Goal: Task Accomplishment & Management: Manage account settings

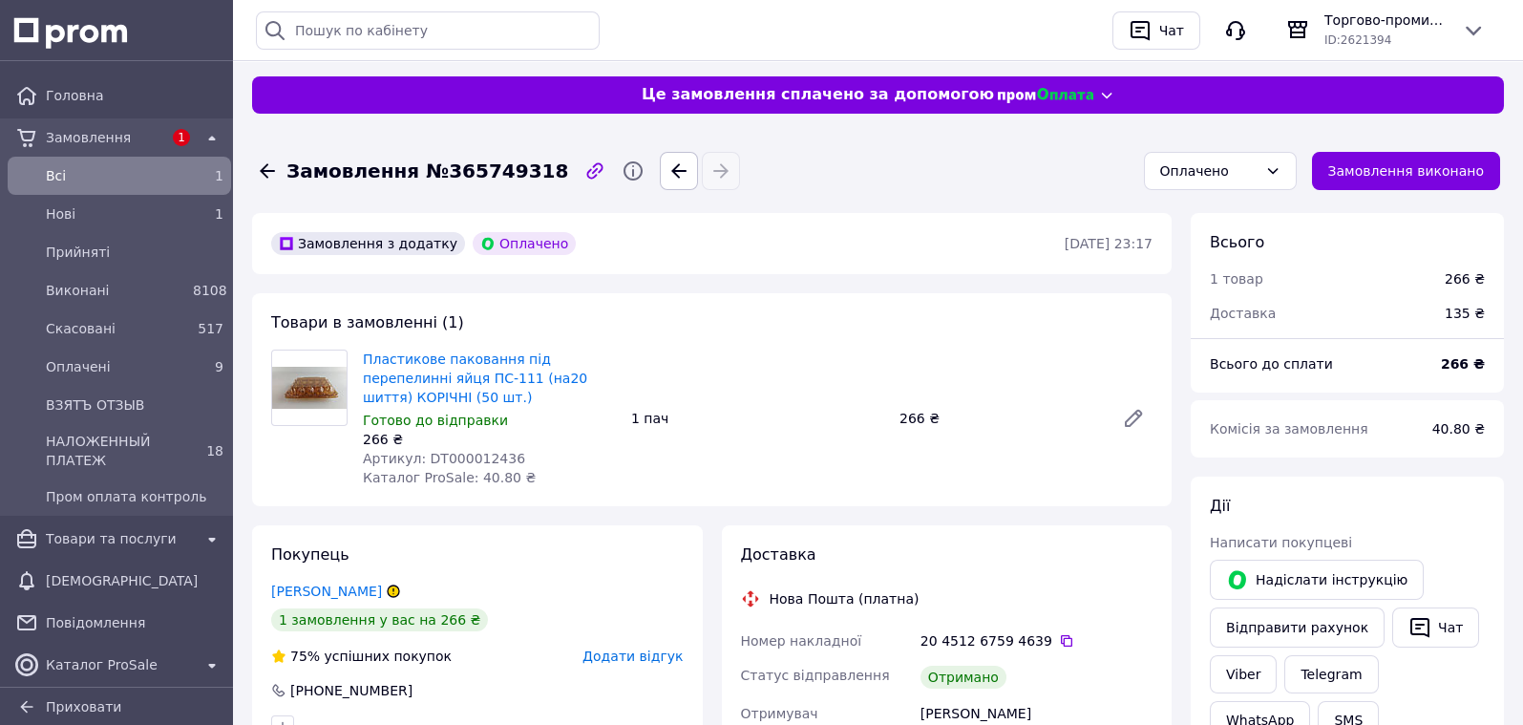
scroll to position [106, 0]
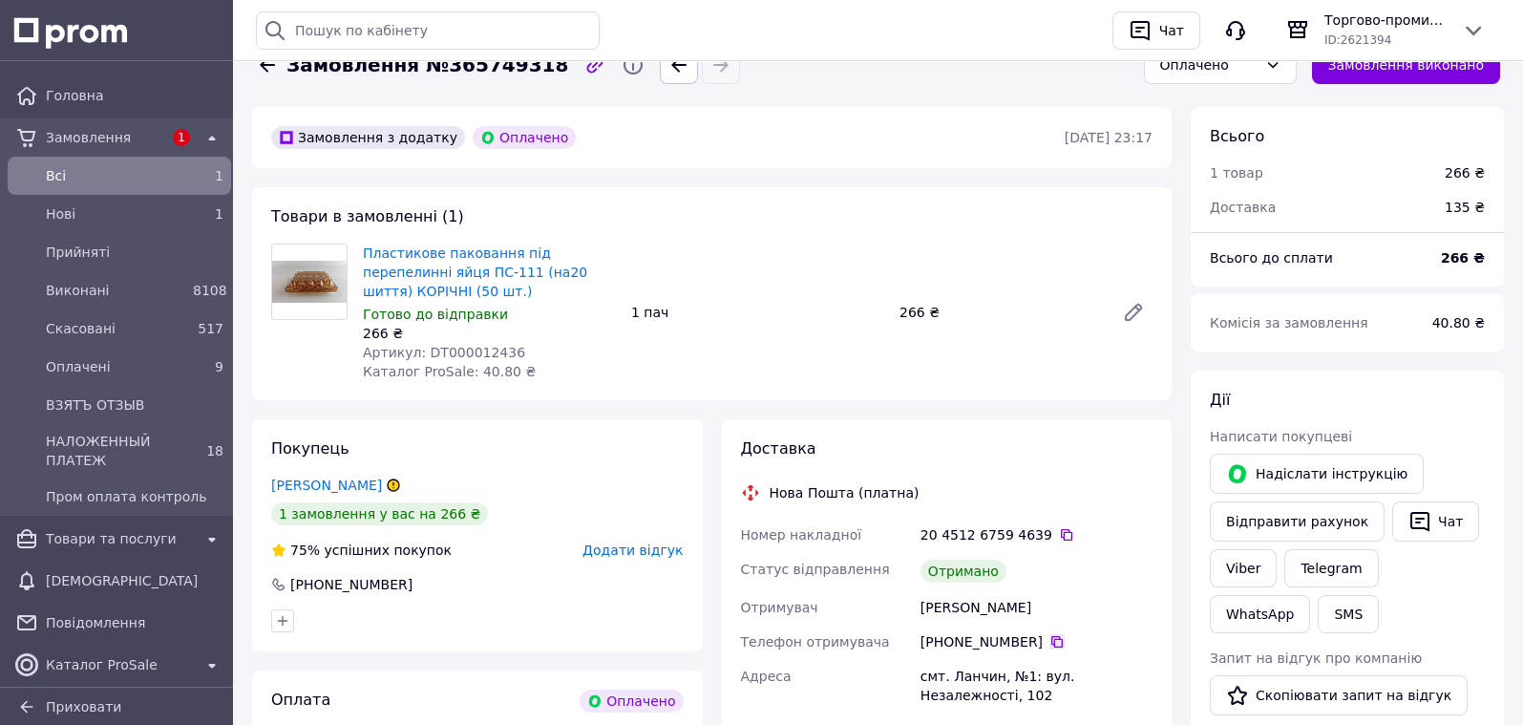
click at [1049, 636] on icon at bounding box center [1056, 641] width 15 height 15
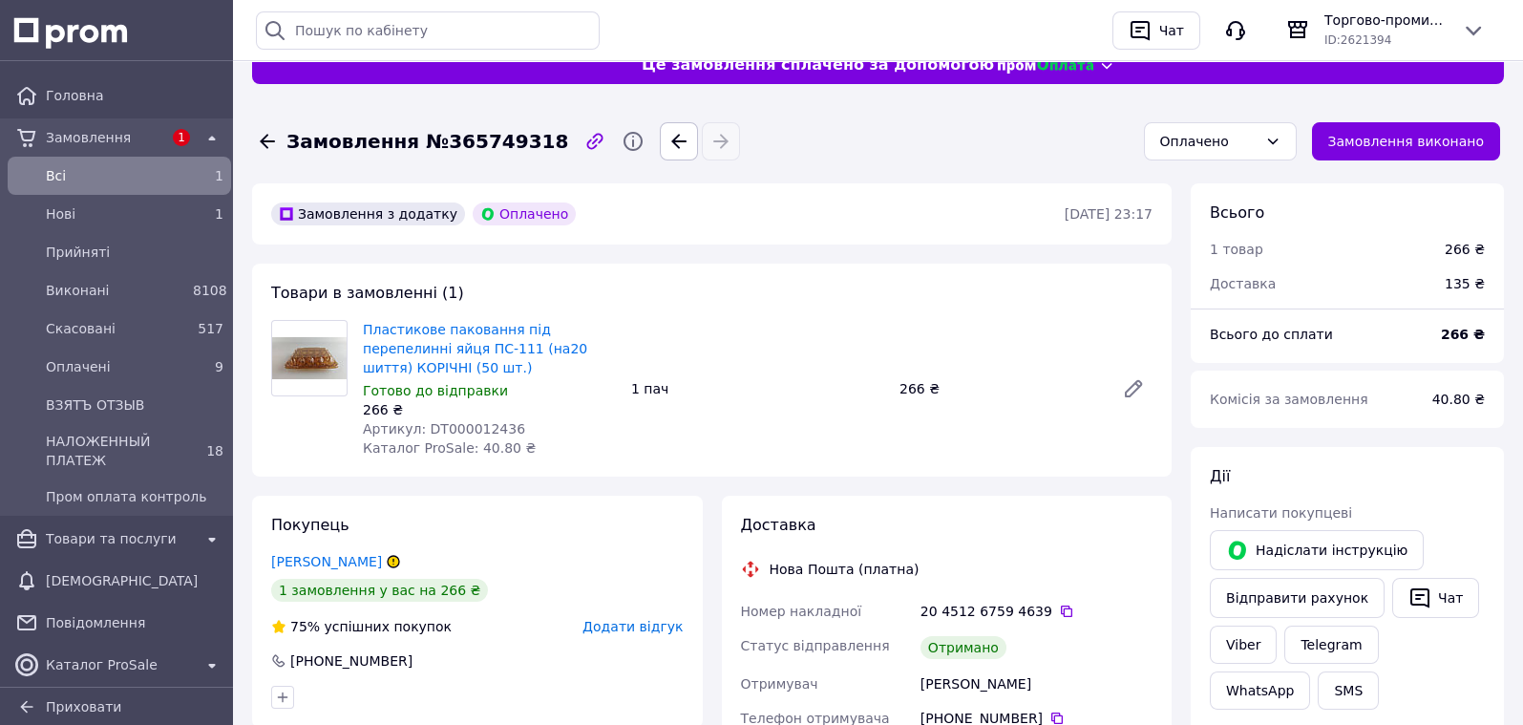
scroll to position [0, 0]
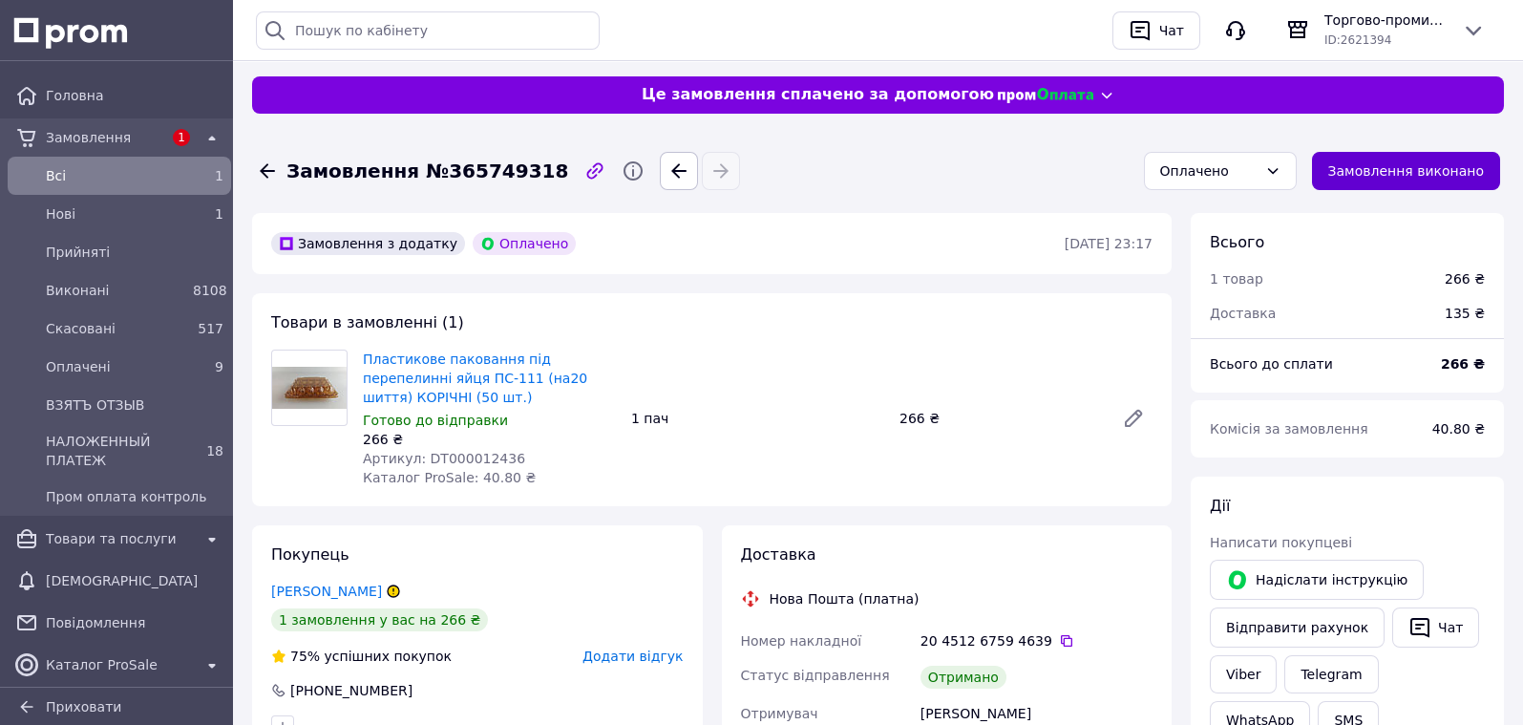
click at [1418, 163] on button "Замовлення виконано" at bounding box center [1406, 171] width 189 height 38
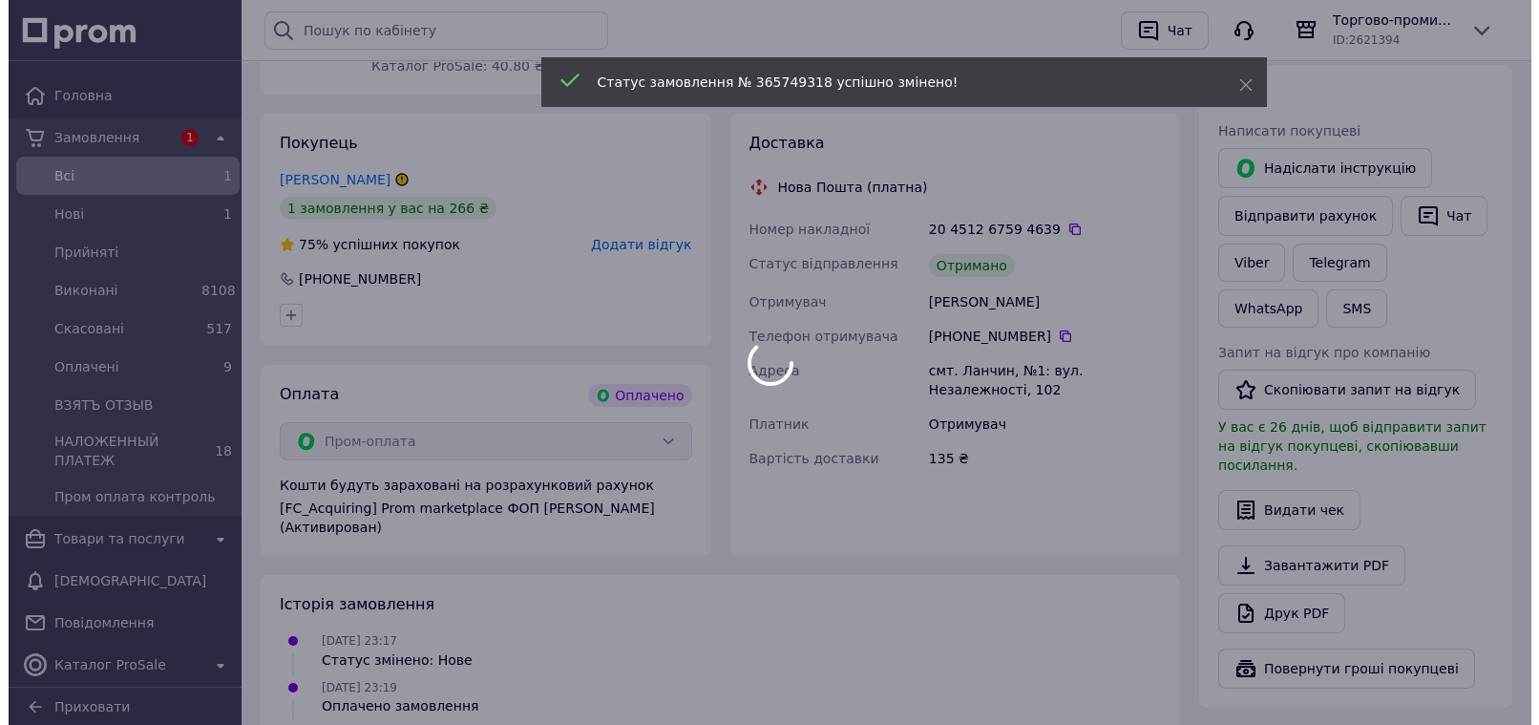
scroll to position [424, 0]
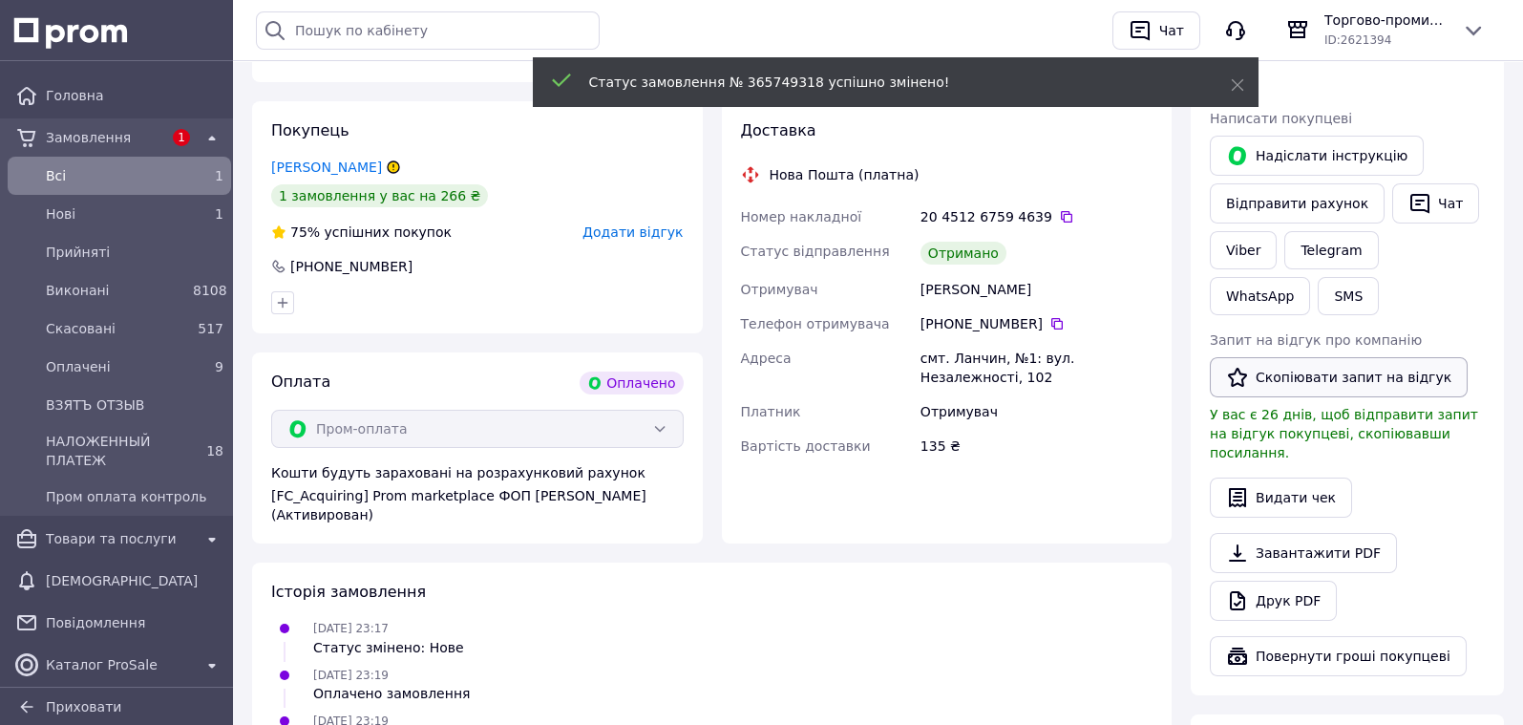
click at [1330, 370] on button "Скопіювати запит на відгук" at bounding box center [1339, 377] width 258 height 40
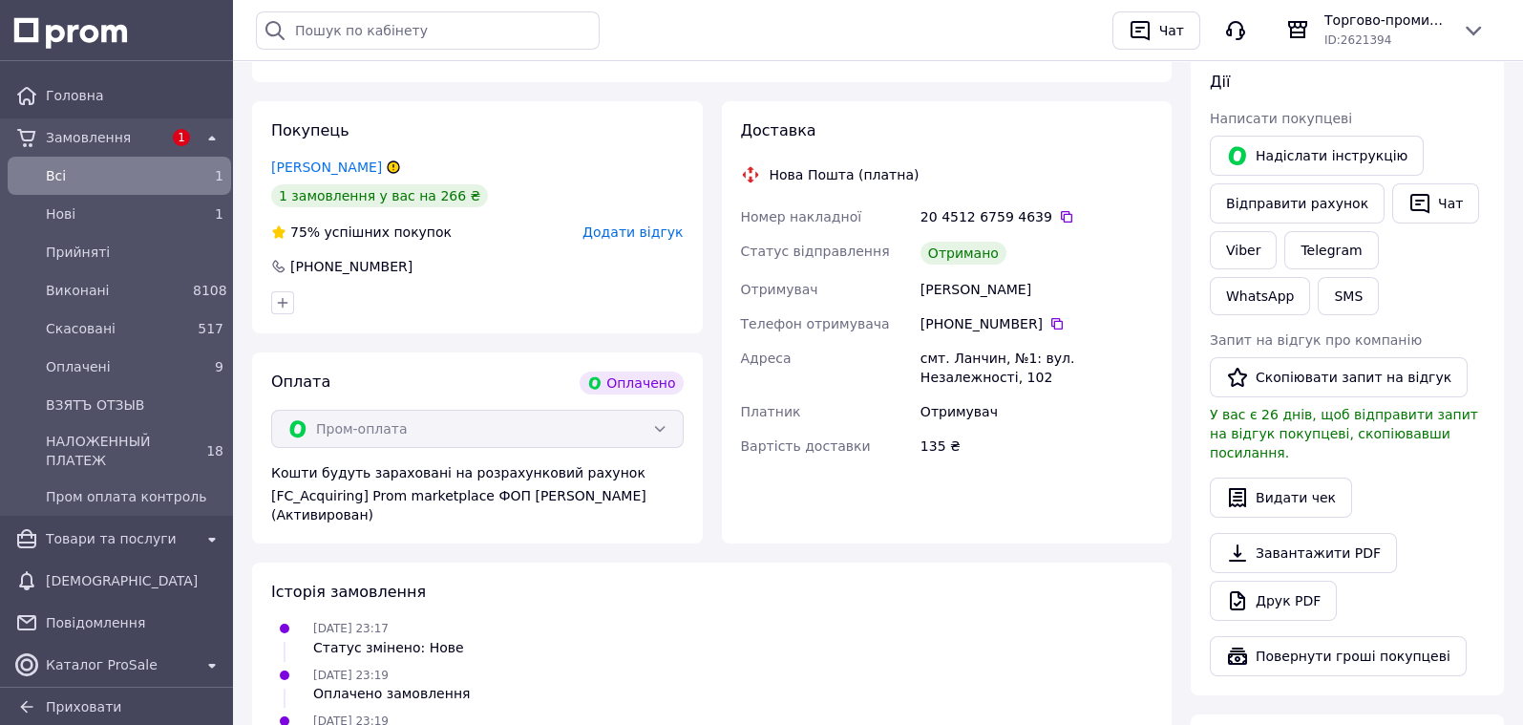
click at [653, 233] on span "Додати відгук" at bounding box center [632, 231] width 100 height 15
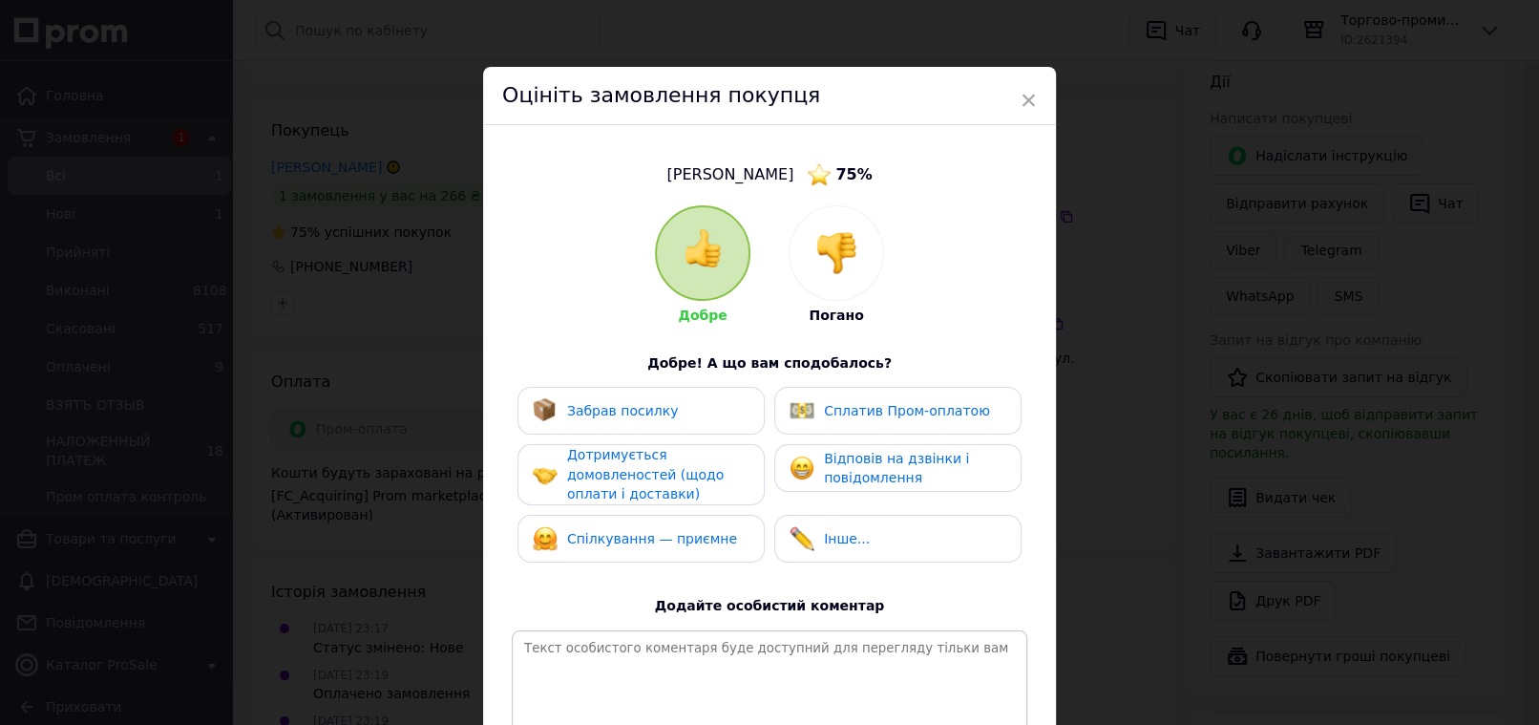
drag, startPoint x: 590, startPoint y: 401, endPoint x: 584, endPoint y: 458, distance: 57.6
click at [590, 403] on span "Забрав посилку" at bounding box center [623, 410] width 112 height 15
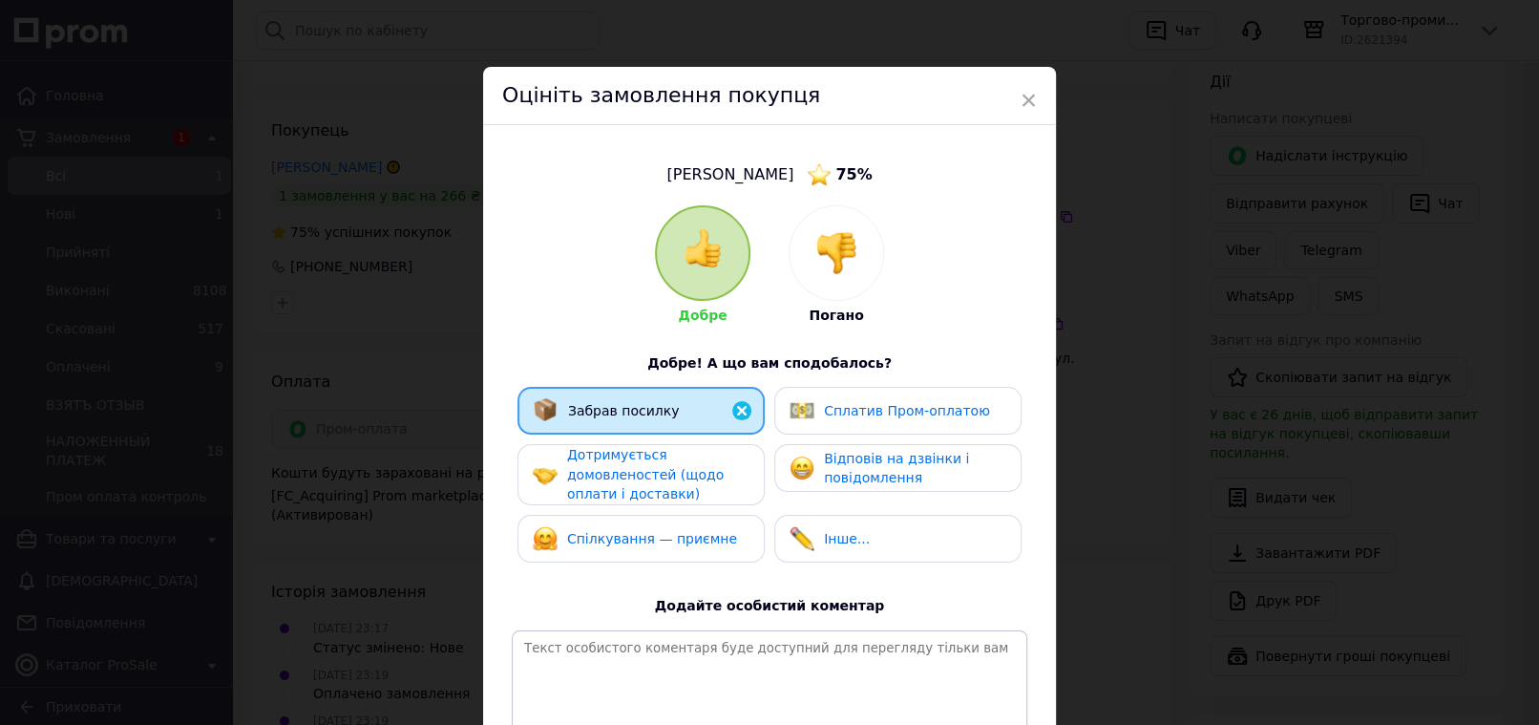
drag, startPoint x: 584, startPoint y: 464, endPoint x: 584, endPoint y: 512, distance: 47.7
click at [584, 470] on span "Дотримується домовленостей (щодо оплати і доставки)" at bounding box center [645, 474] width 157 height 54
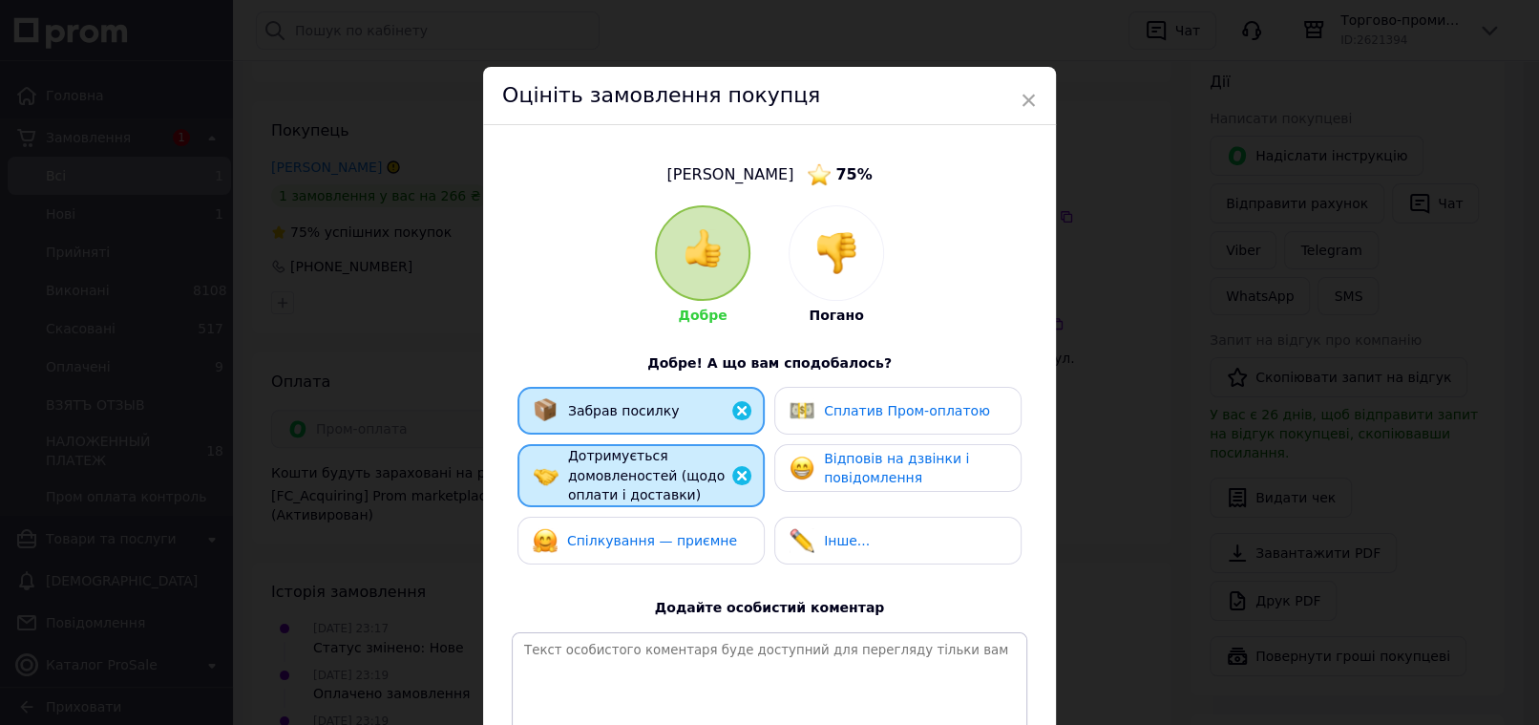
drag, startPoint x: 586, startPoint y: 534, endPoint x: 681, endPoint y: 519, distance: 95.6
click at [621, 533] on span "Спілкування — приємне" at bounding box center [652, 540] width 170 height 15
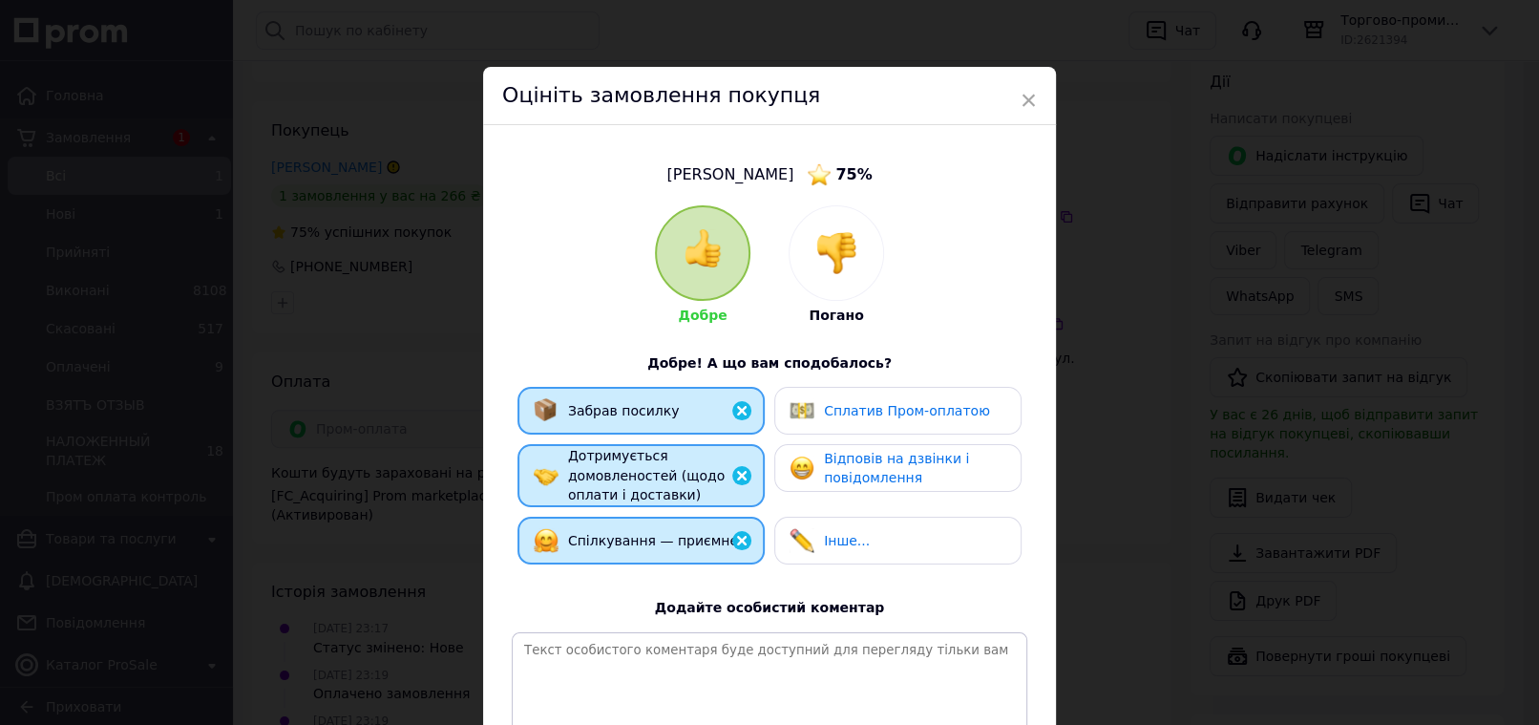
click at [857, 466] on span "Відповів на дзвінки і повідомлення" at bounding box center [896, 468] width 145 height 35
click at [873, 412] on span "Сплатив Пром-оплатою" at bounding box center [907, 410] width 166 height 15
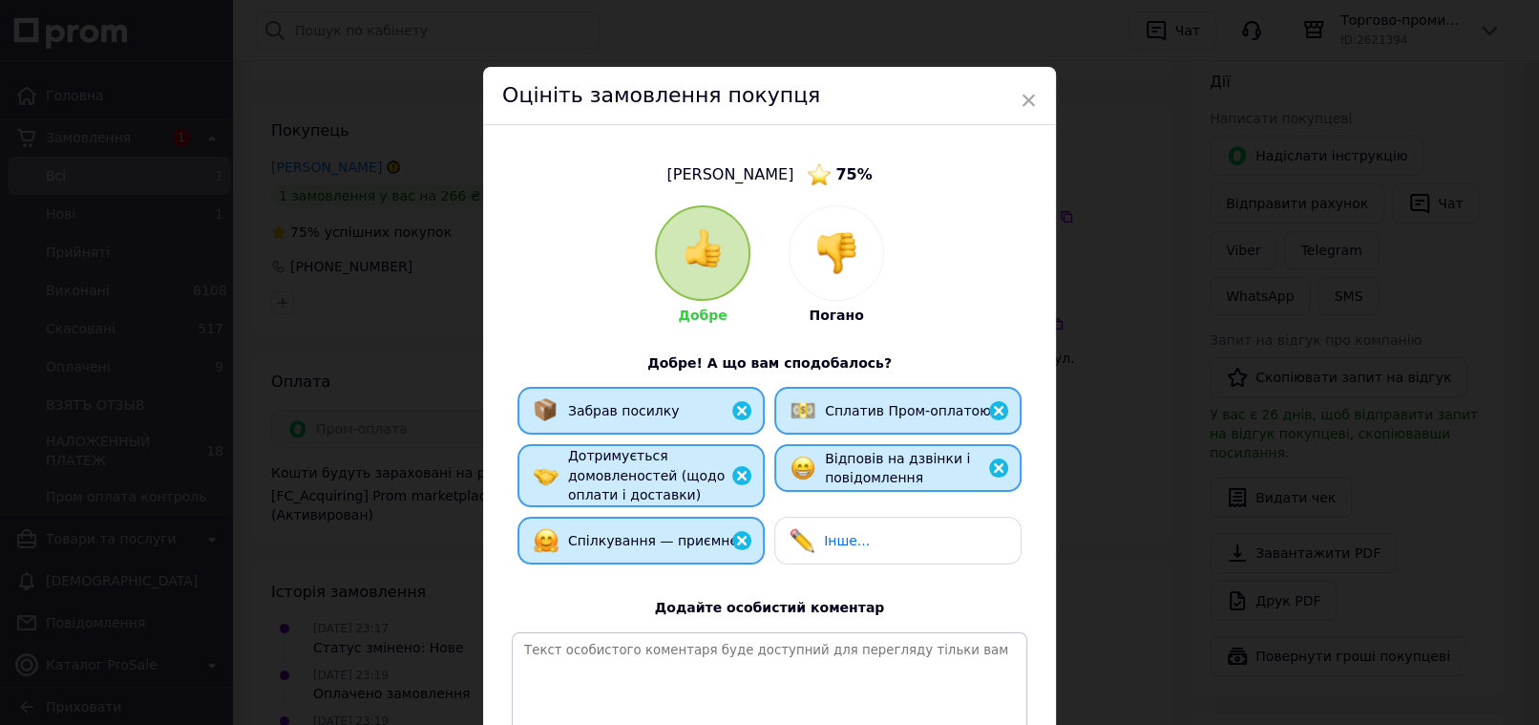
click at [856, 408] on span "Сплатив Пром-оплатою" at bounding box center [908, 410] width 166 height 15
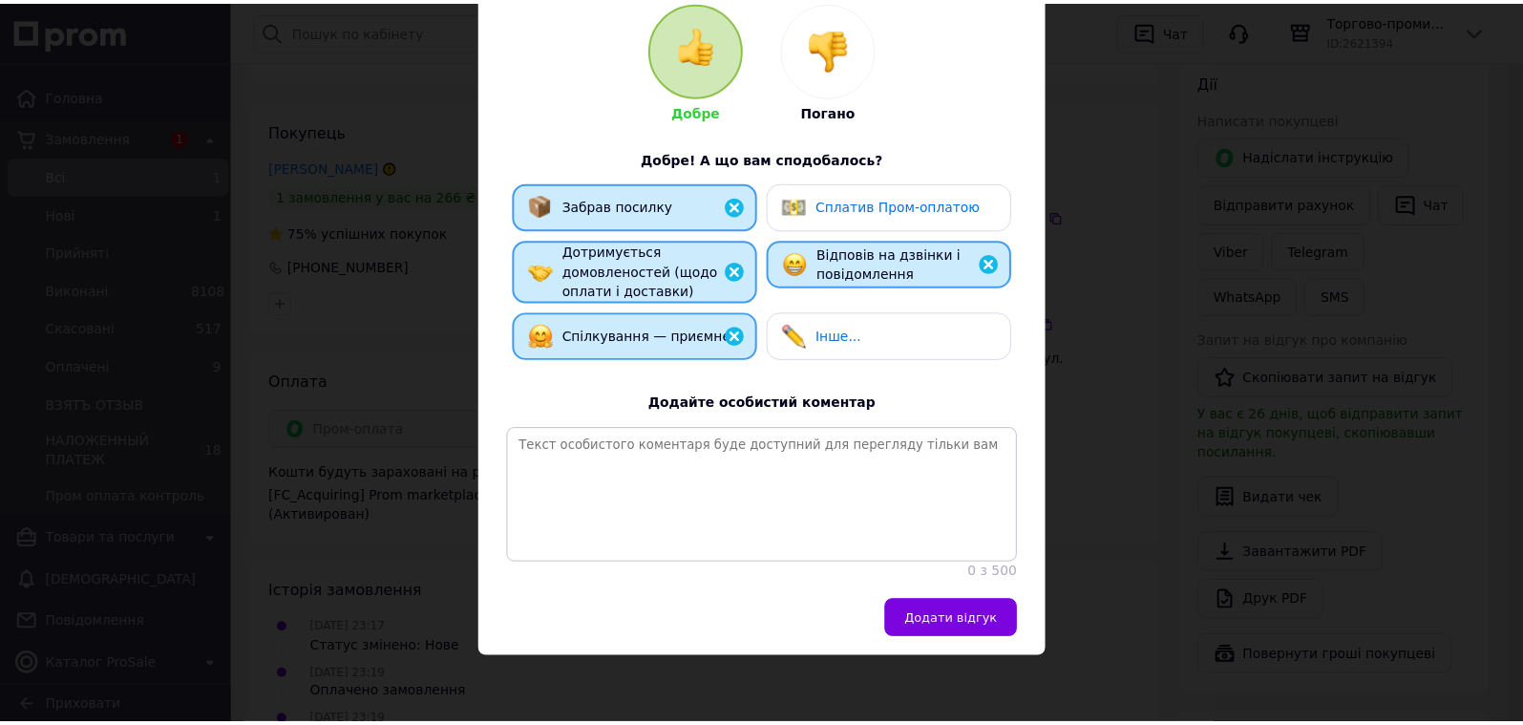
scroll to position [220, 0]
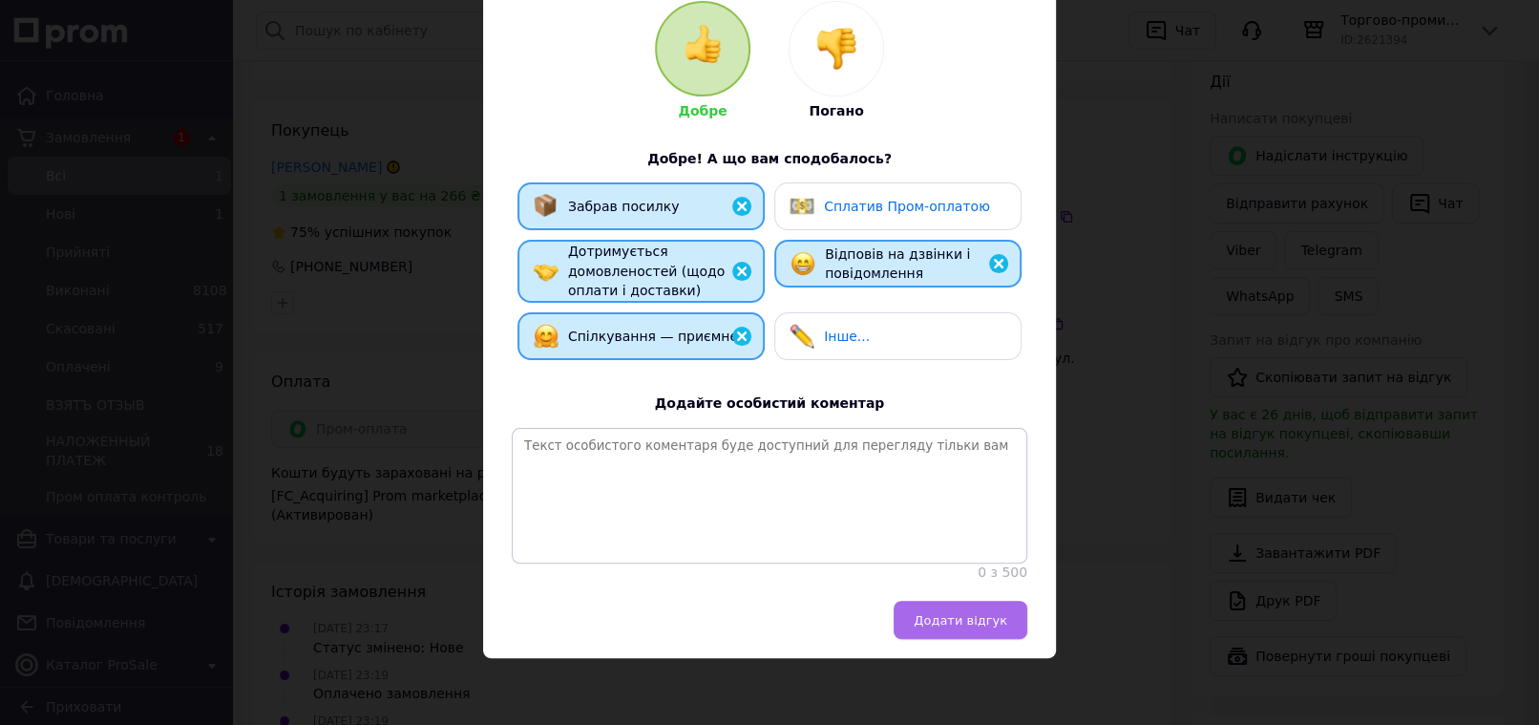
click at [961, 624] on span "Додати відгук" at bounding box center [961, 620] width 94 height 14
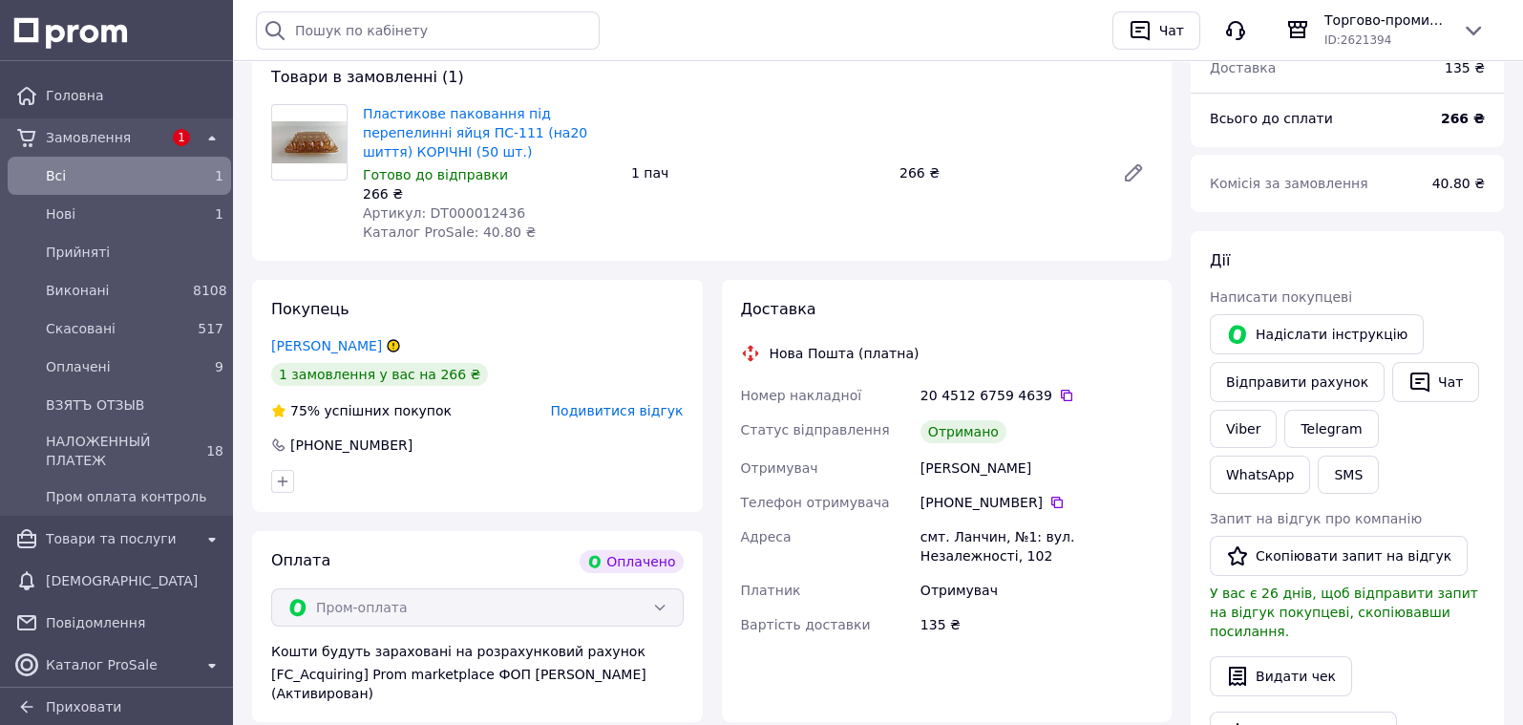
scroll to position [212, 0]
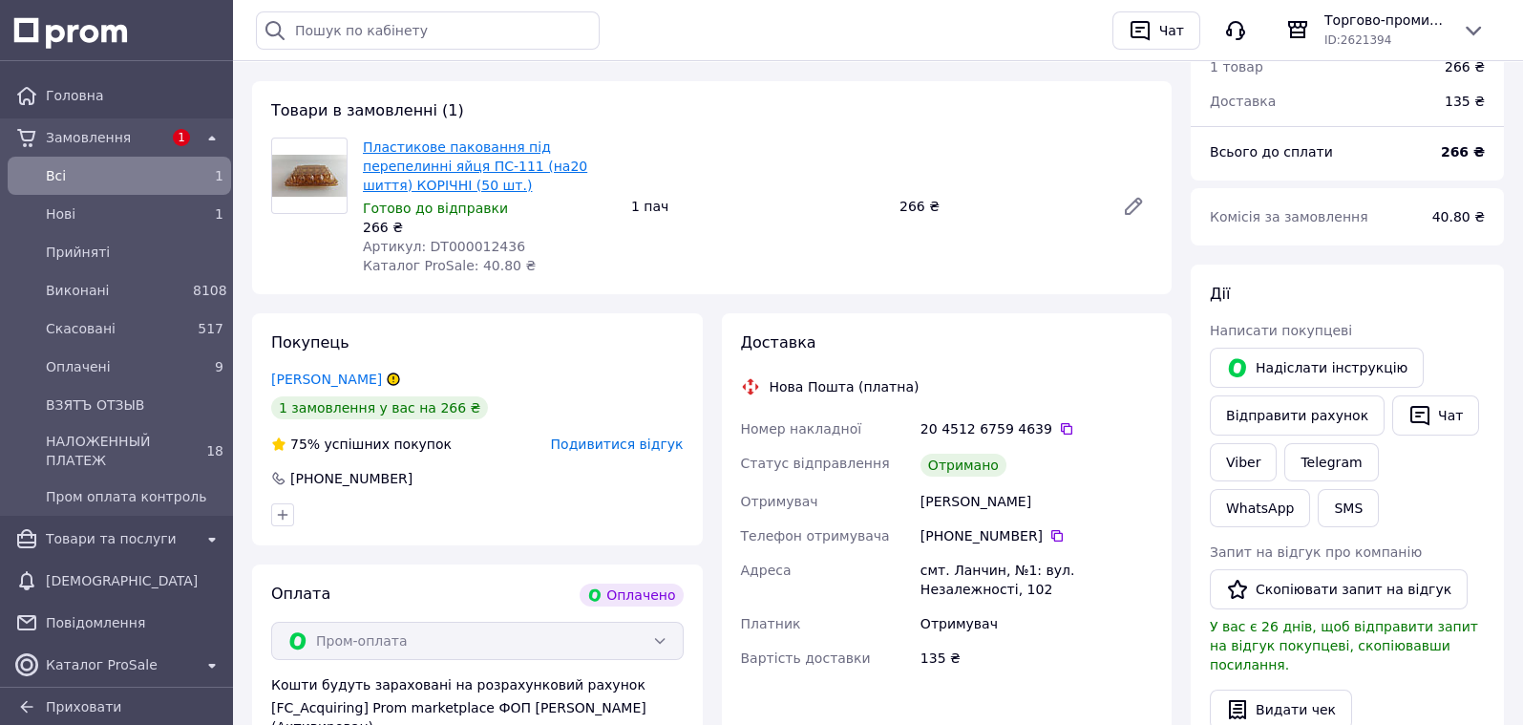
click at [562, 156] on link "Пластикове паковання під перепелинні яйця ПС-111 (на20 шиття) КОРІЧНІ (50 шт.)" at bounding box center [475, 165] width 224 height 53
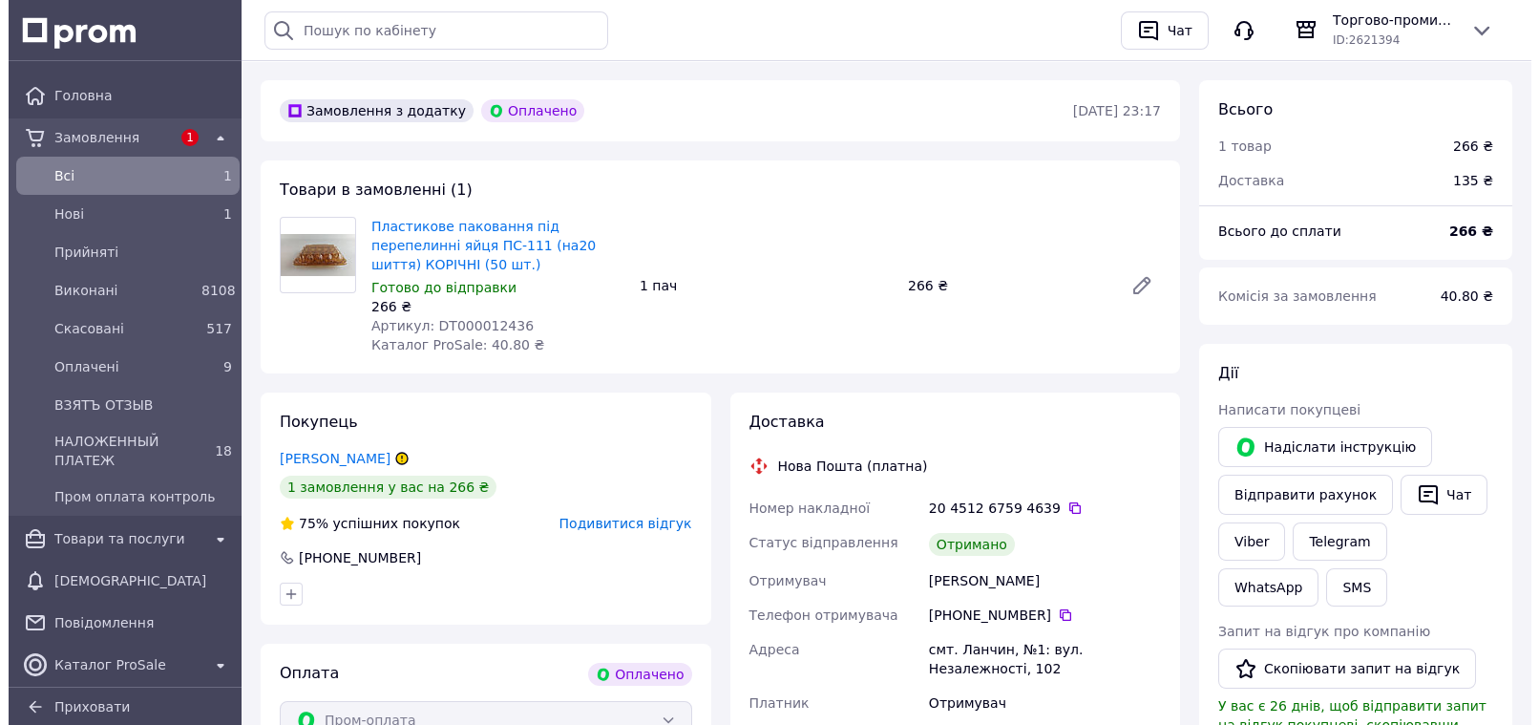
scroll to position [0, 0]
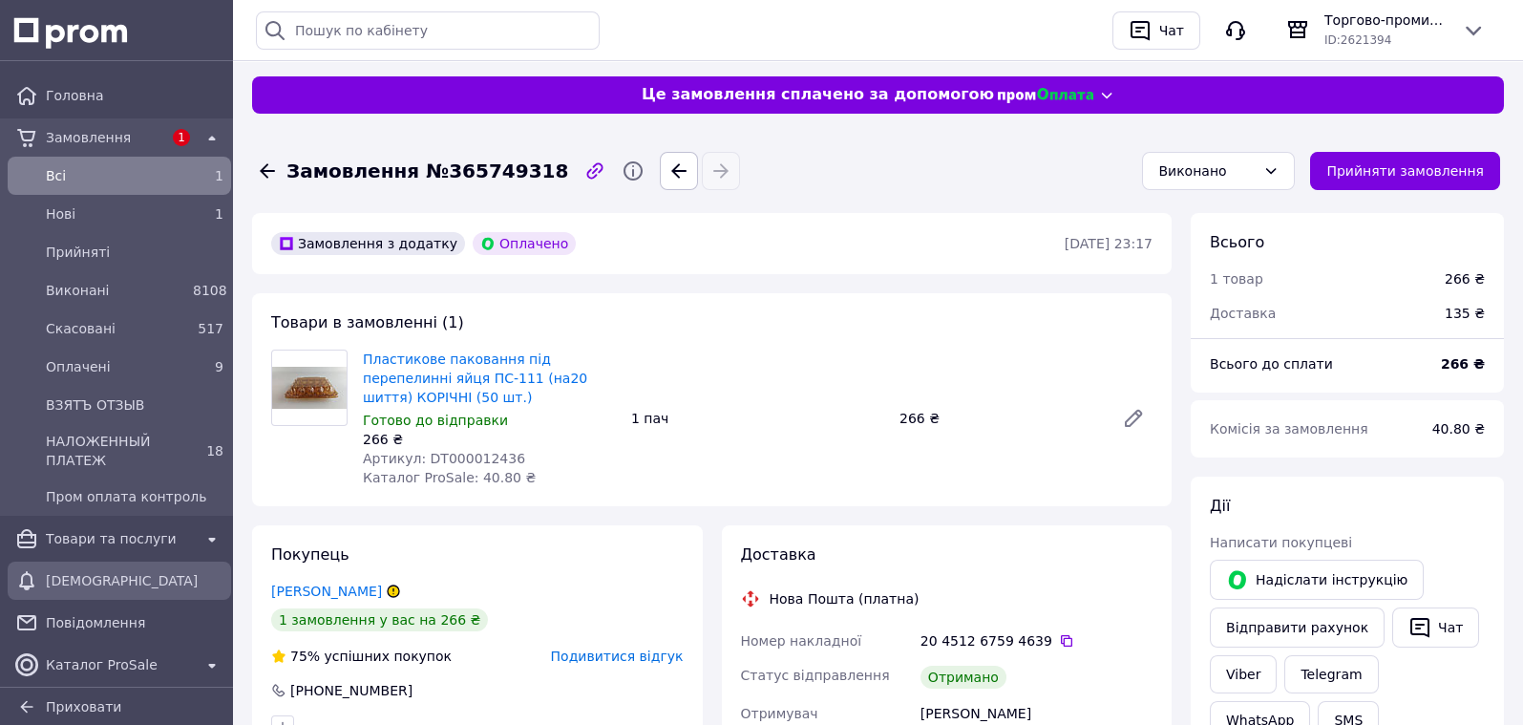
click at [134, 584] on span "[DEMOGRAPHIC_DATA]" at bounding box center [135, 580] width 178 height 19
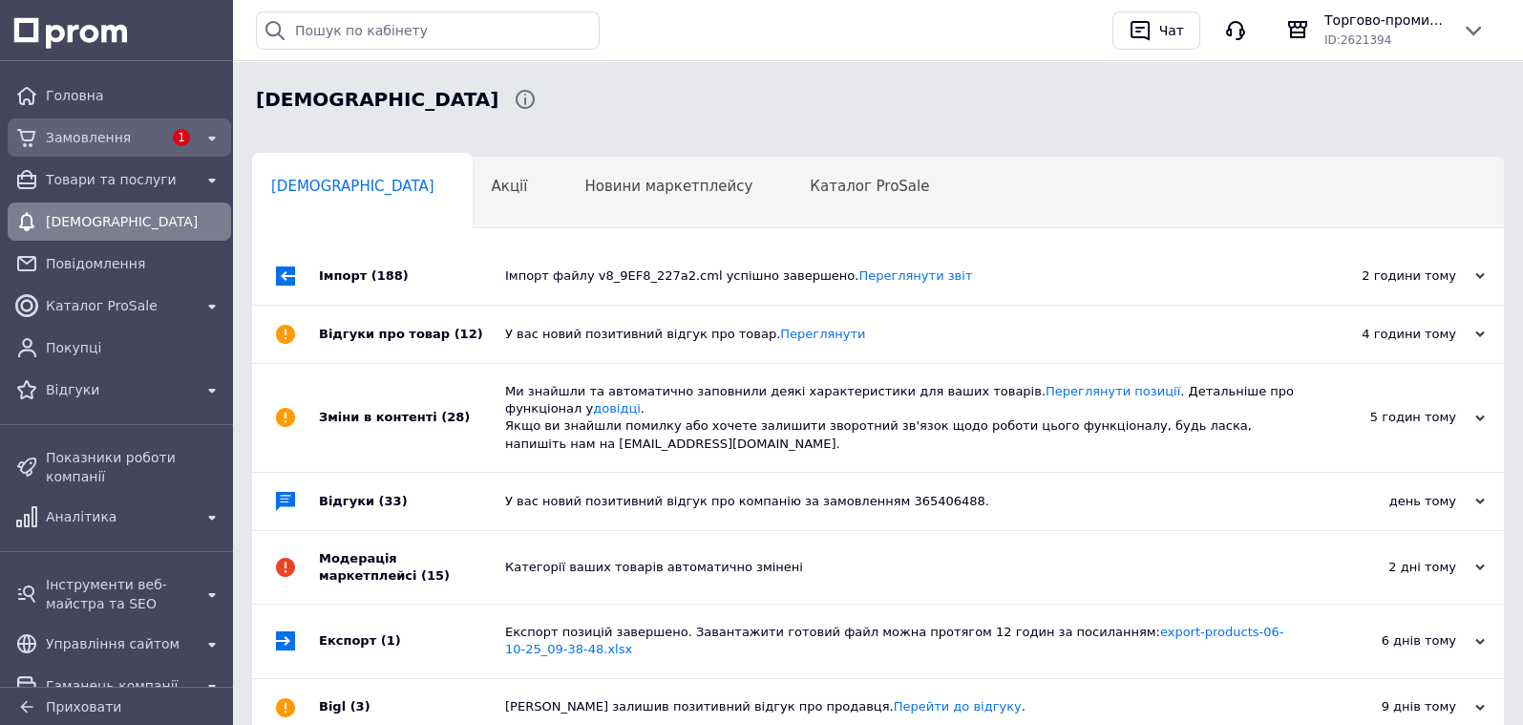
click at [117, 134] on span "Замовлення" at bounding box center [104, 137] width 116 height 19
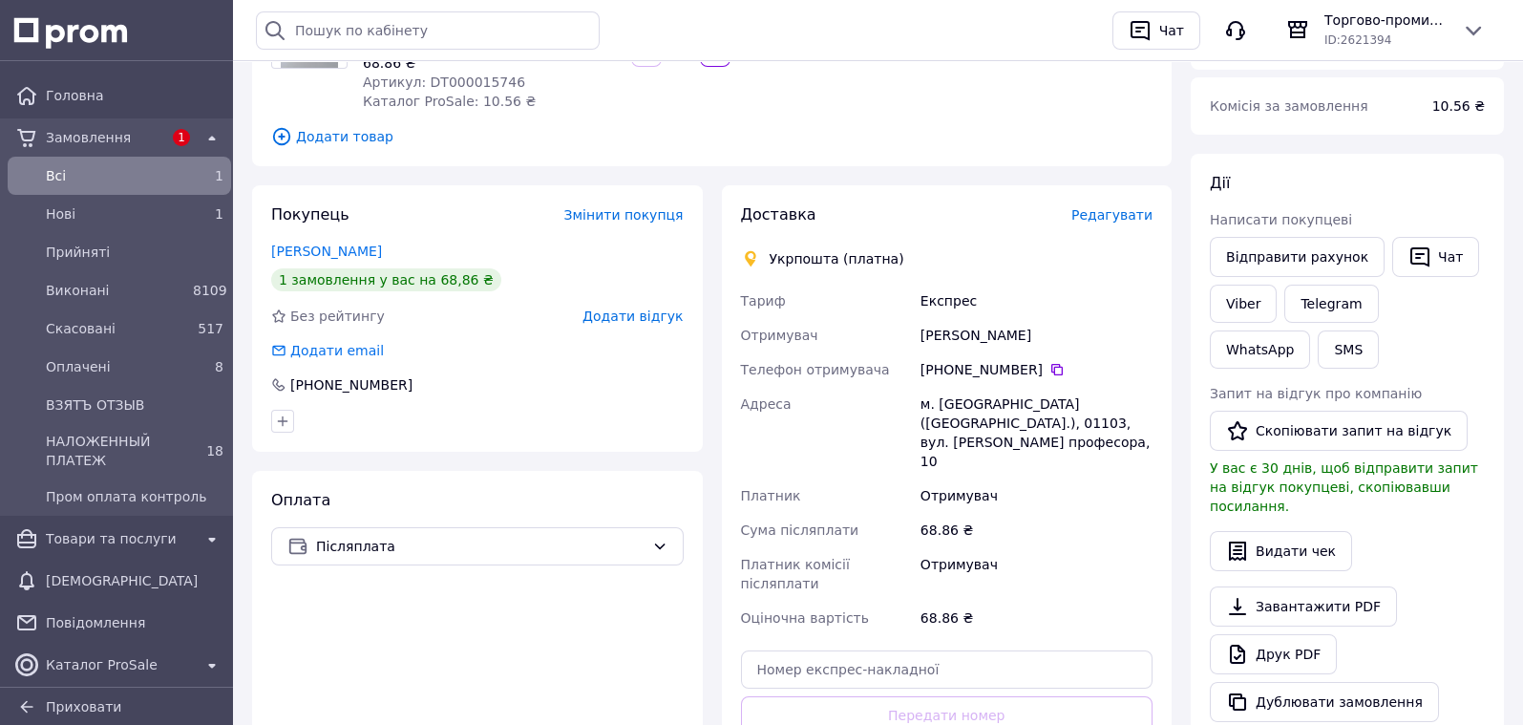
scroll to position [318, 0]
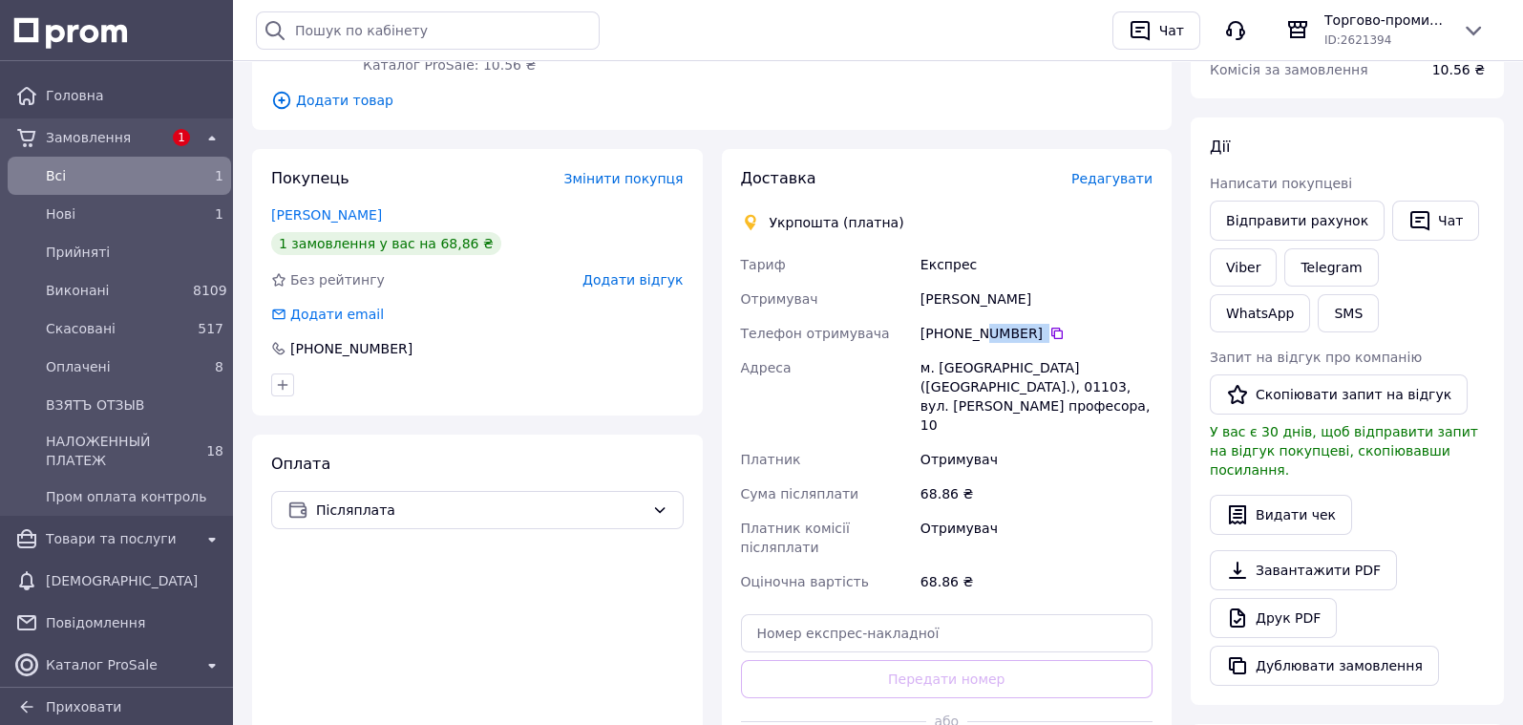
drag, startPoint x: 1034, startPoint y: 330, endPoint x: 974, endPoint y: 331, distance: 60.1
click at [974, 331] on div "[PHONE_NUMBER]" at bounding box center [1036, 333] width 232 height 19
copy div "162 49 45"
click at [1017, 293] on div "[PERSON_NAME]" at bounding box center [1036, 299] width 240 height 34
drag, startPoint x: 370, startPoint y: 207, endPoint x: 272, endPoint y: 211, distance: 98.4
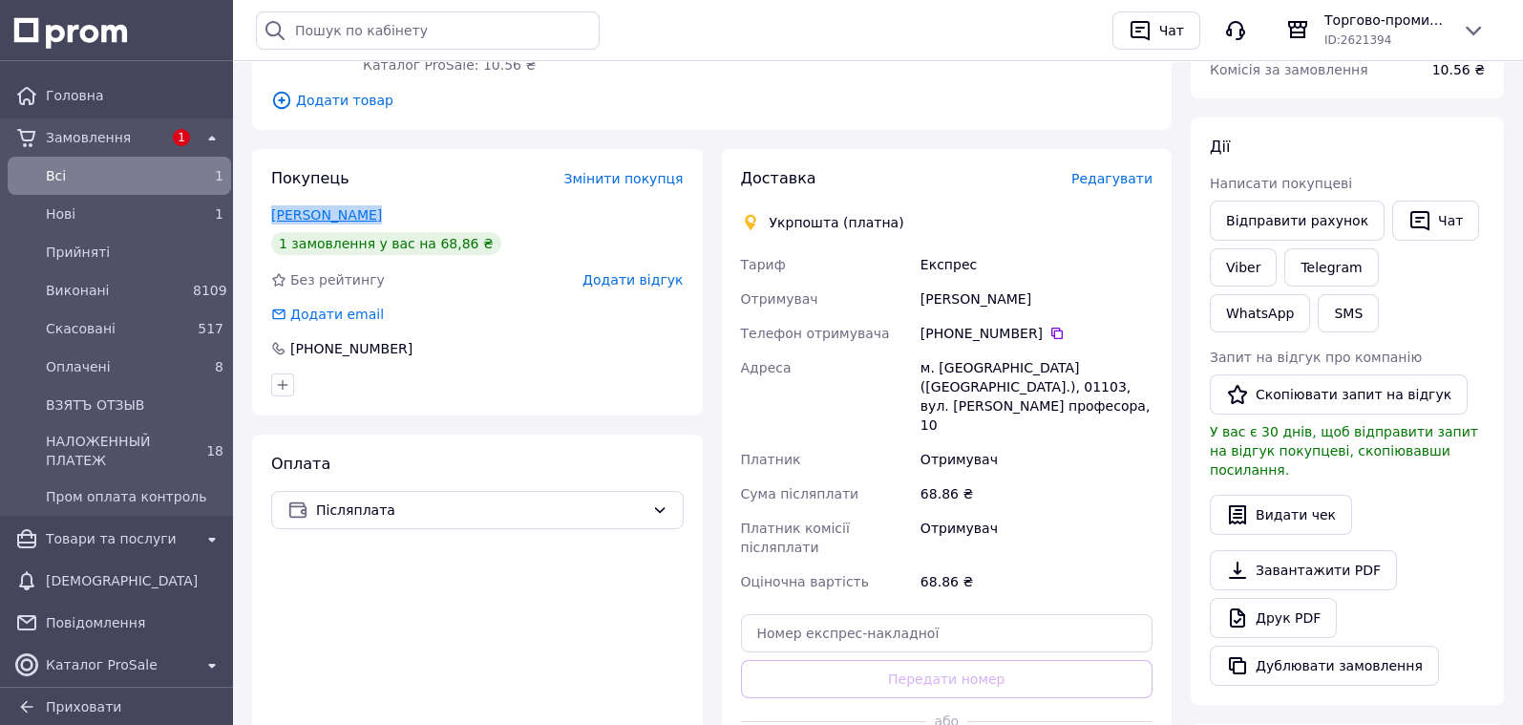
click at [272, 211] on div "Войтенко Анна" at bounding box center [477, 214] width 412 height 19
copy link "Войтенко Анна"
click at [1049, 326] on icon at bounding box center [1056, 333] width 15 height 15
click at [1285, 598] on link "Друк PDF" at bounding box center [1273, 618] width 127 height 40
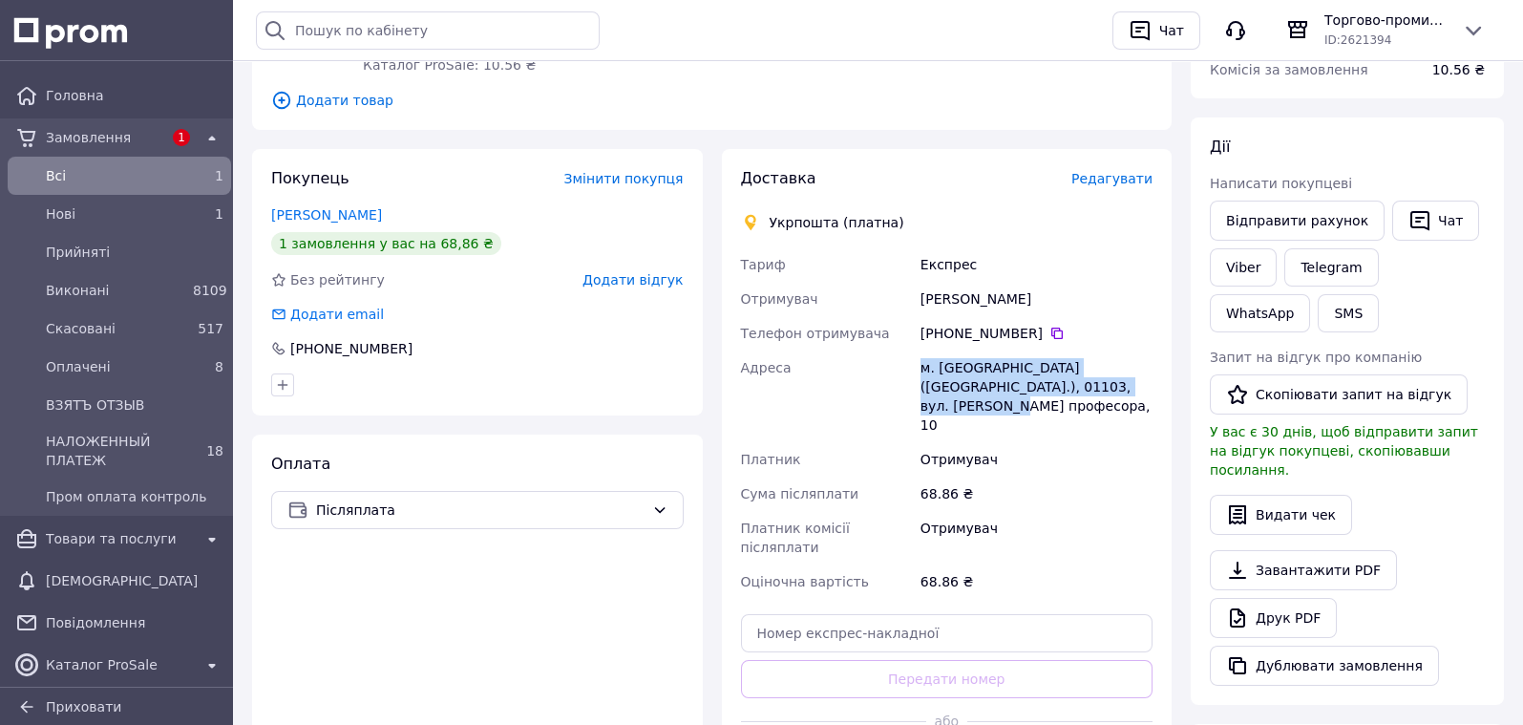
drag, startPoint x: 1115, startPoint y: 392, endPoint x: 877, endPoint y: 360, distance: 239.9
click at [877, 360] on div "Тариф Експрес Отримувач Анна Войтенко Телефон отримувача +380 66 162 49 45   Ад…" at bounding box center [947, 422] width 420 height 351
copy div "Адреса м. Київ (Київська обл.), 01103, вул. Підвисоцького професора, 10"
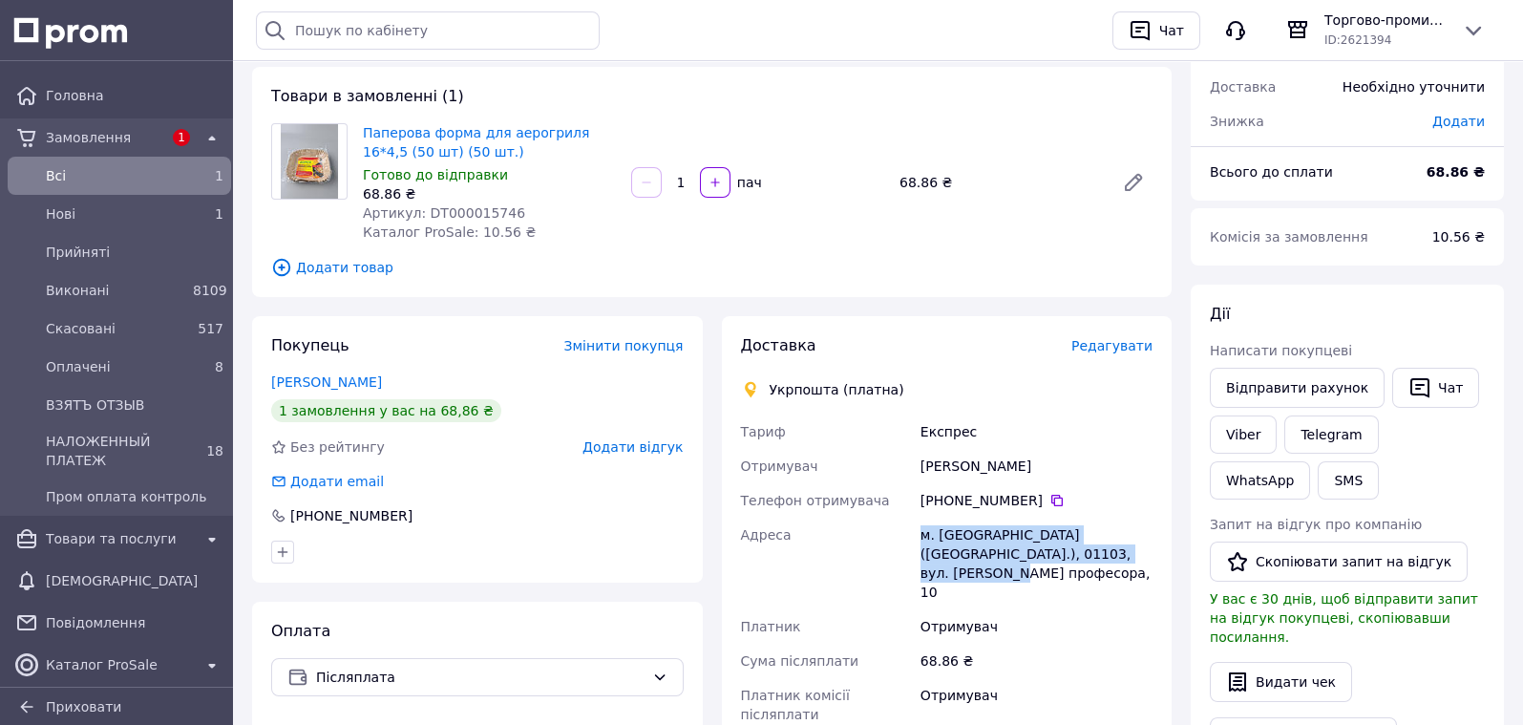
scroll to position [212, 0]
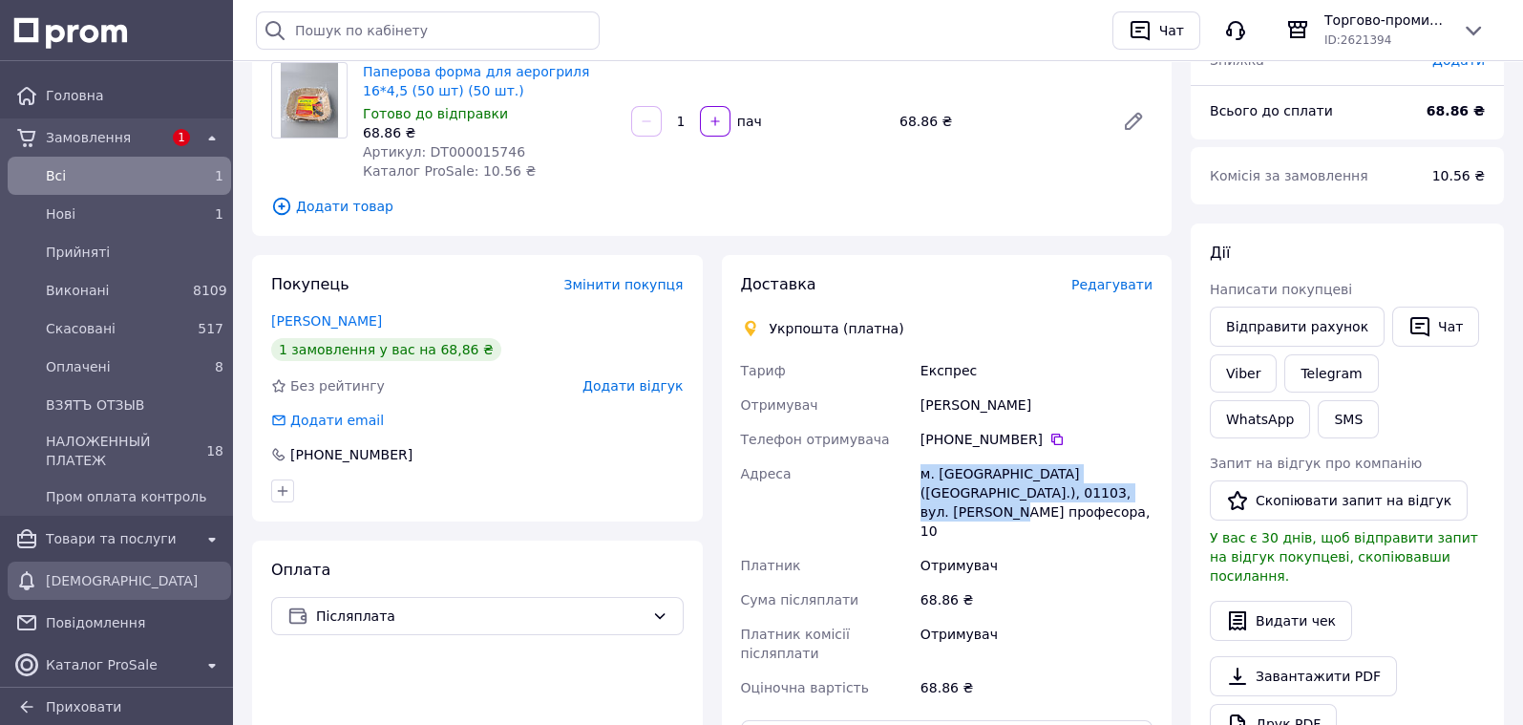
click at [74, 585] on span "[DEMOGRAPHIC_DATA]" at bounding box center [135, 580] width 178 height 19
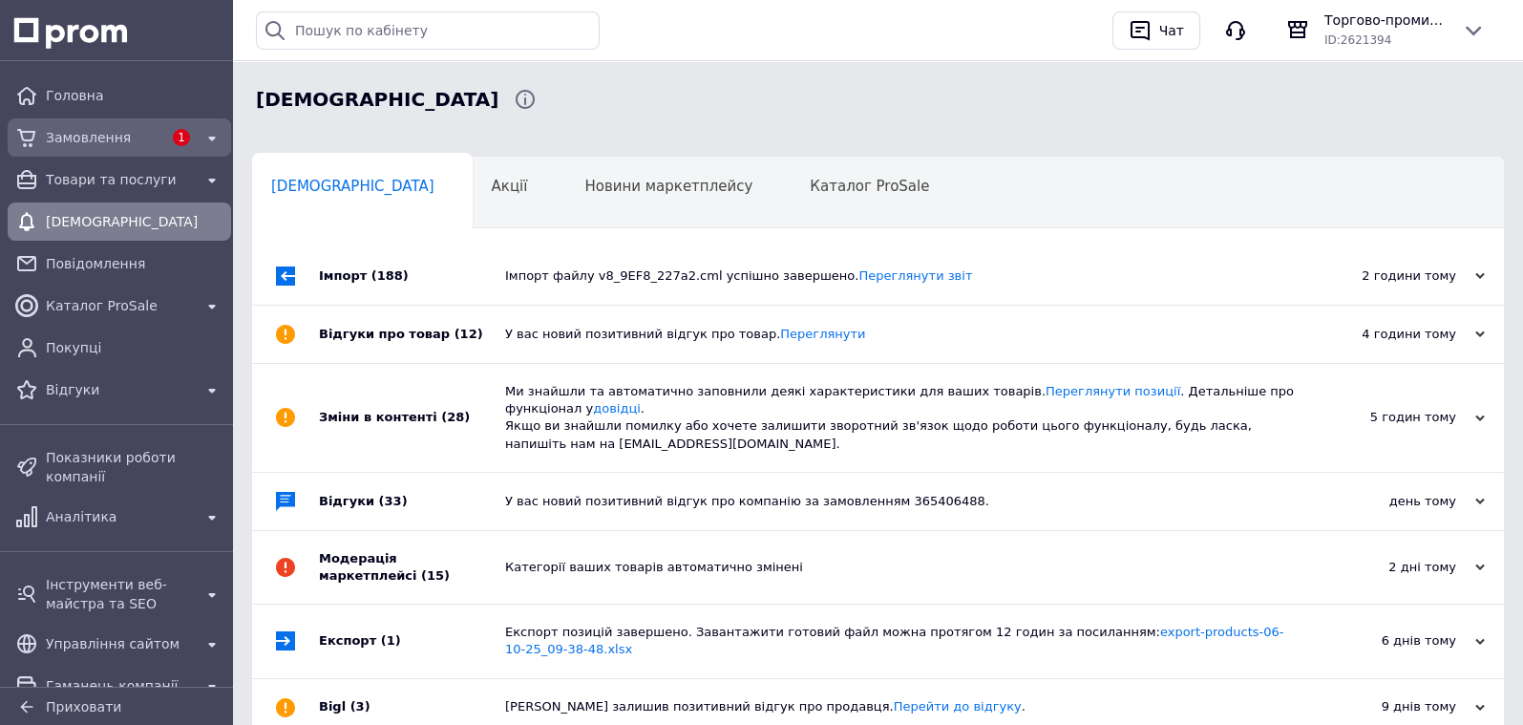
click at [140, 143] on span "Замовлення" at bounding box center [104, 137] width 116 height 19
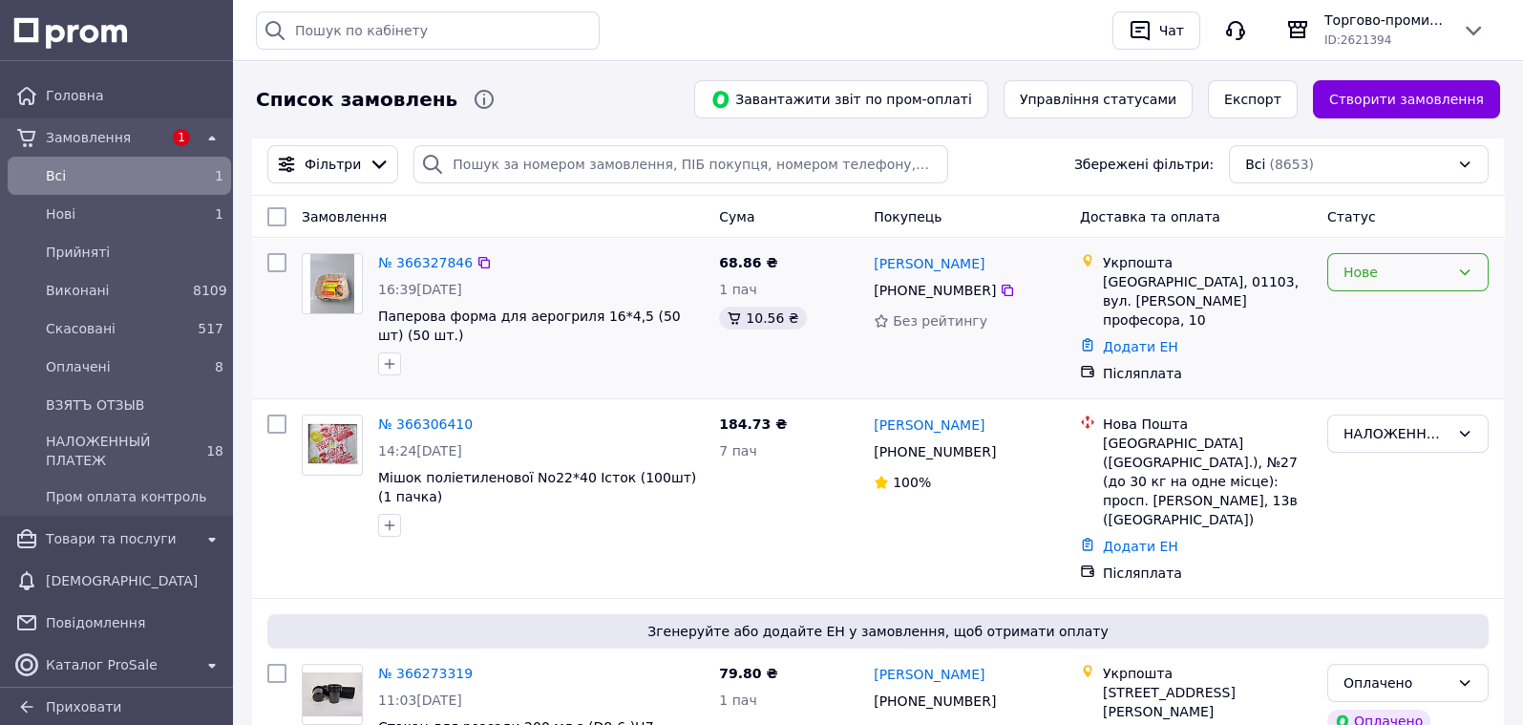
click at [1372, 279] on div "Нове" at bounding box center [1396, 272] width 106 height 21
click at [1370, 305] on li "Прийнято" at bounding box center [1407, 313] width 159 height 34
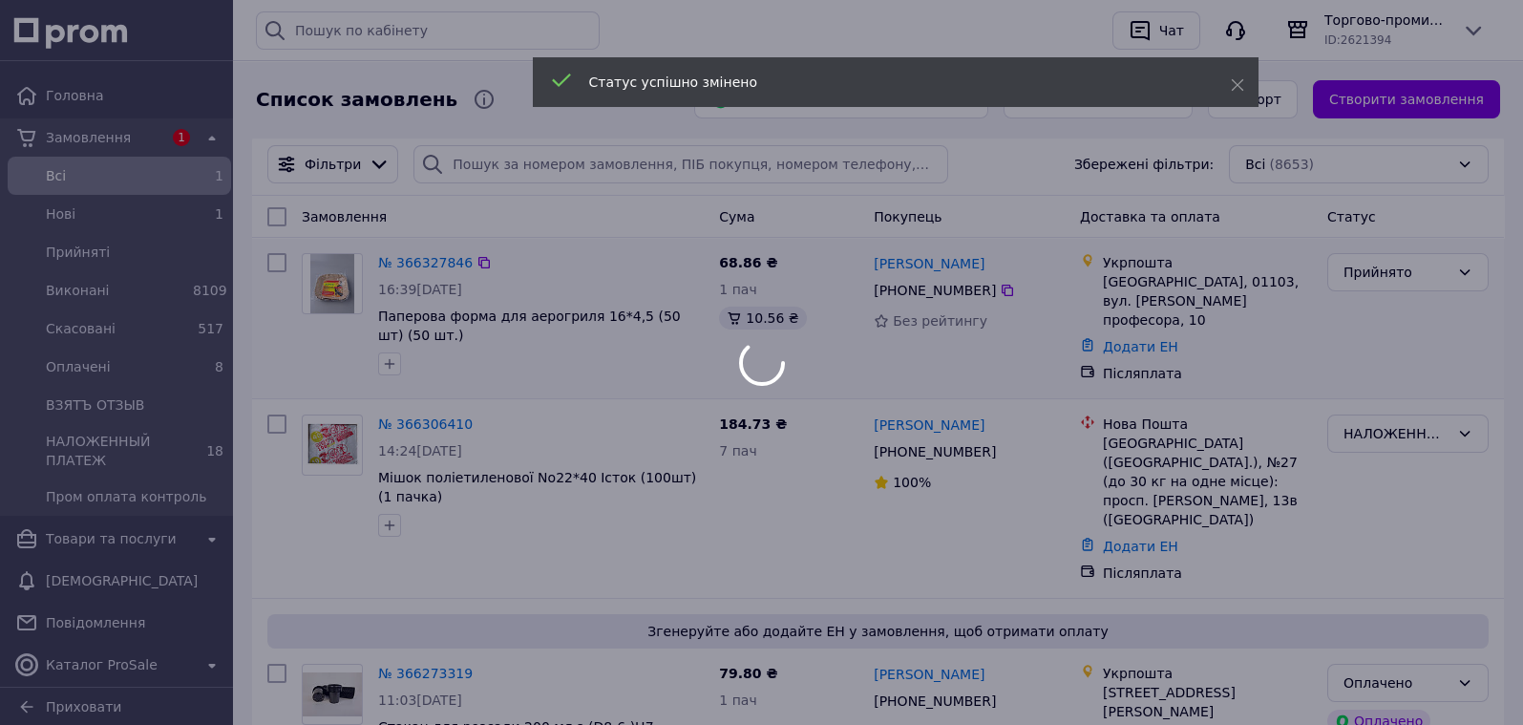
click at [1399, 276] on div "Прийнято" at bounding box center [1396, 272] width 106 height 21
click at [1404, 272] on div at bounding box center [761, 362] width 1523 height 725
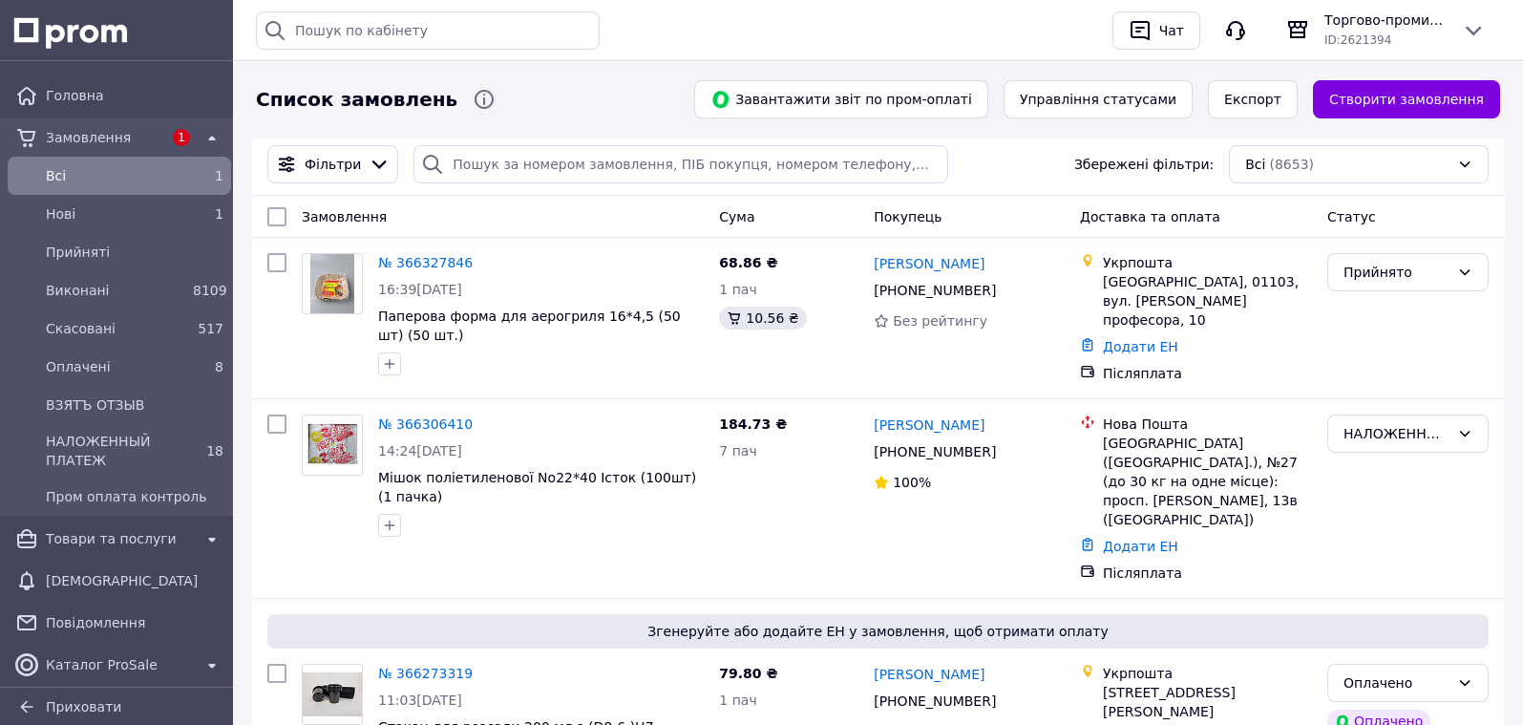
click at [1404, 274] on div "Прийнято" at bounding box center [1396, 272] width 106 height 21
click at [1383, 380] on li "НАЛОЖЕННЫЙ ПЛАТЕЖ" at bounding box center [1407, 380] width 159 height 53
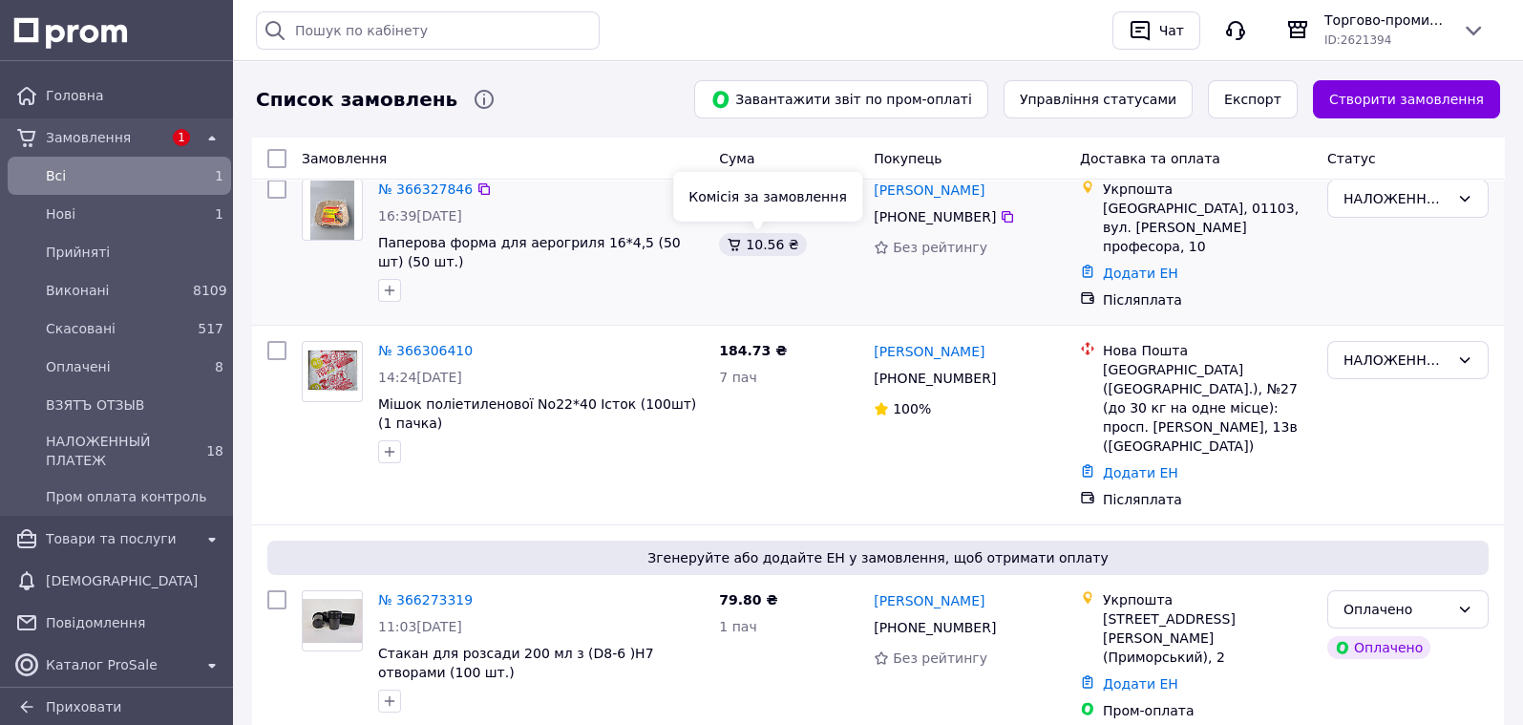
scroll to position [106, 0]
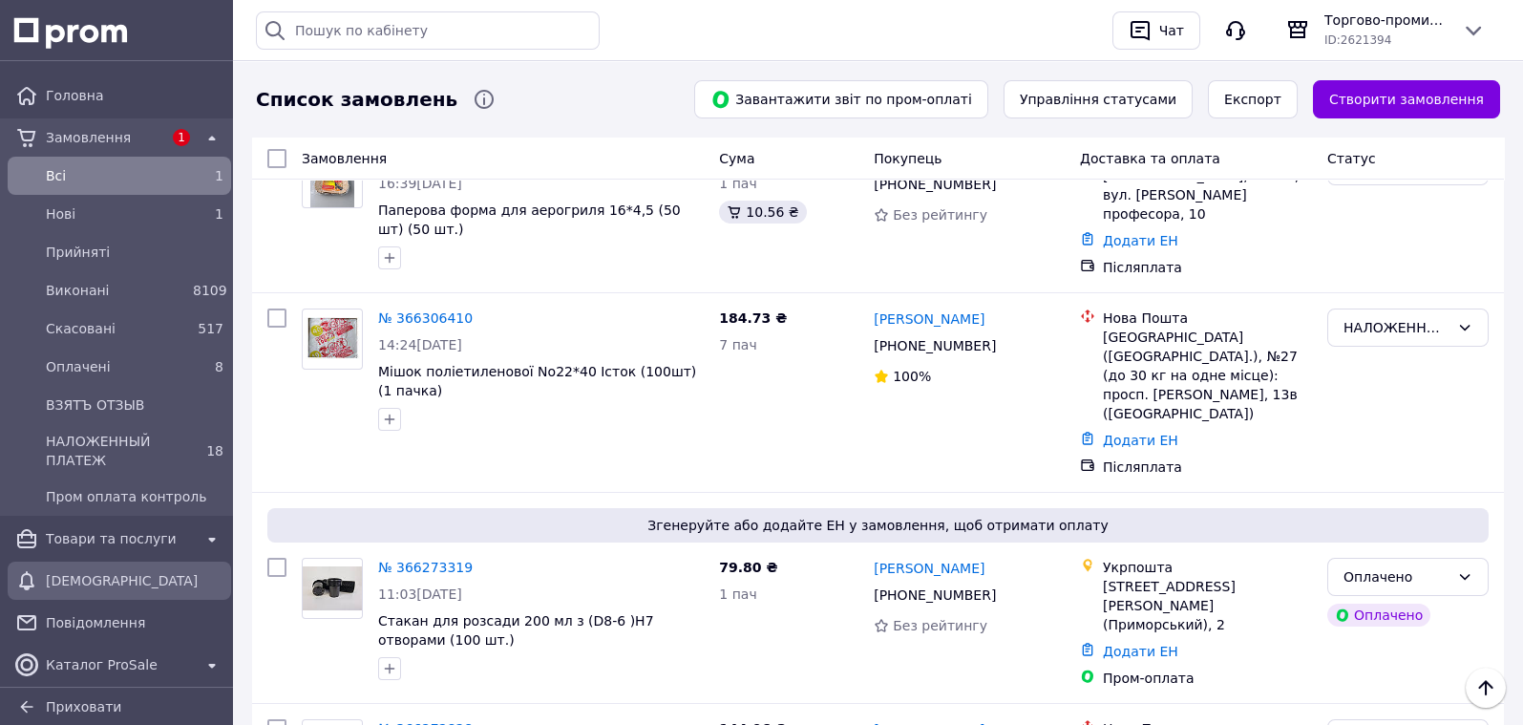
click at [197, 571] on span "[DEMOGRAPHIC_DATA]" at bounding box center [135, 580] width 178 height 19
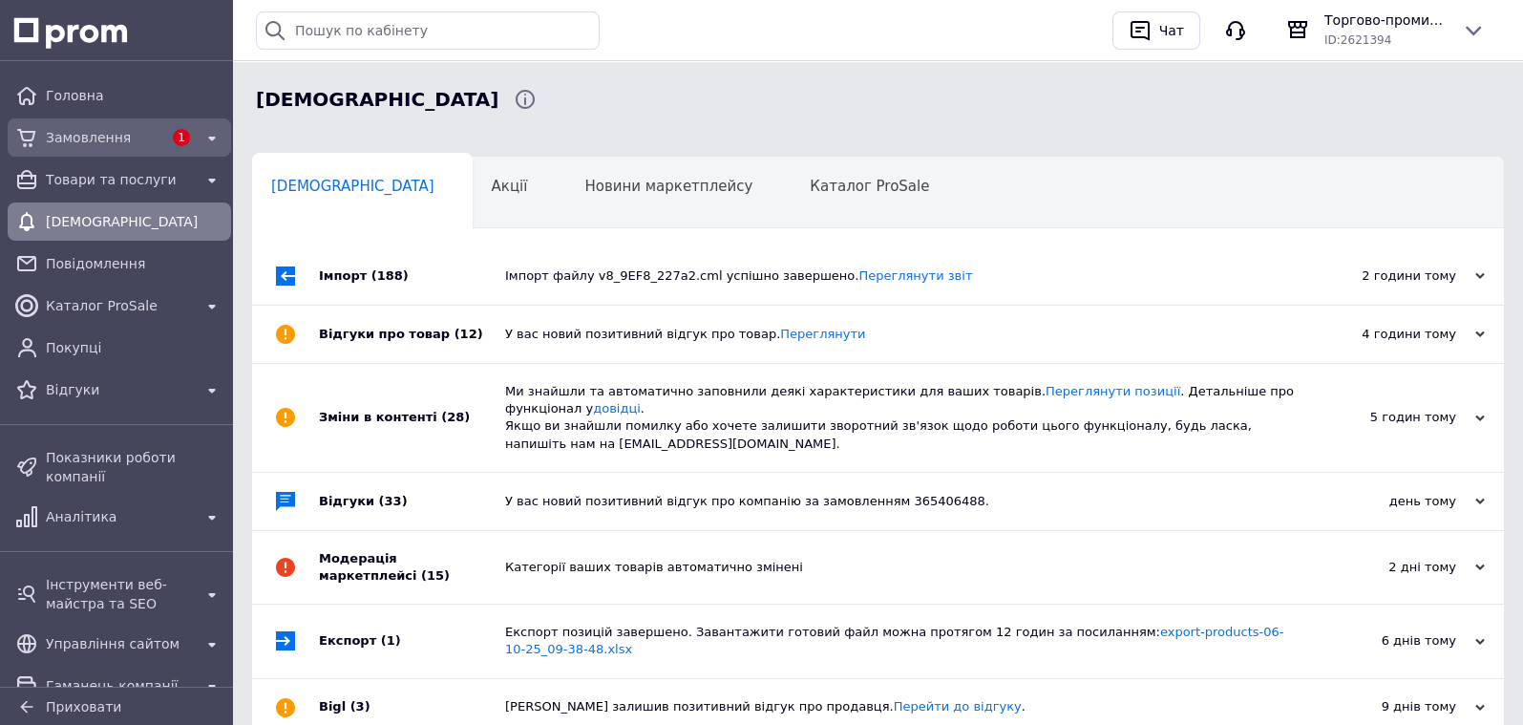
click at [140, 144] on span "Замовлення" at bounding box center [104, 137] width 116 height 19
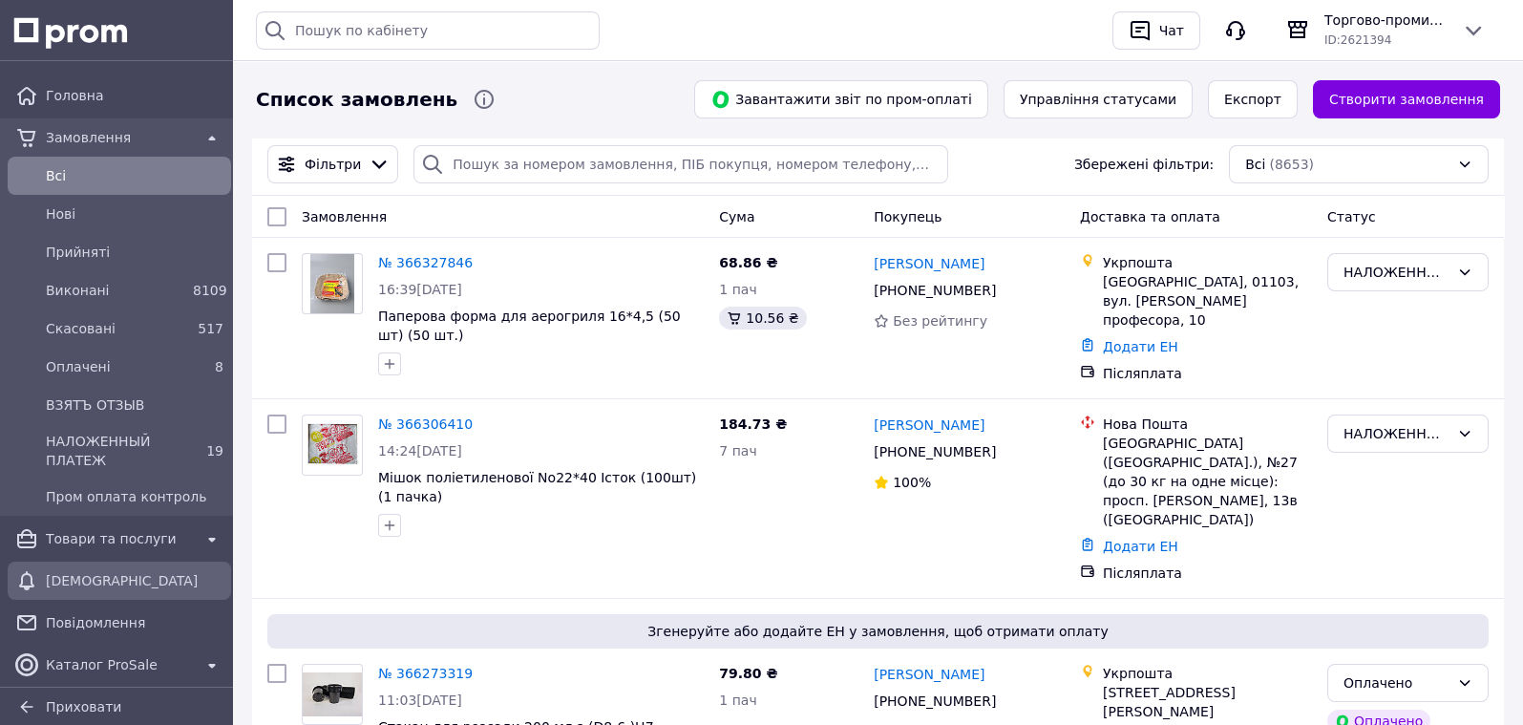
click at [151, 565] on div "[DEMOGRAPHIC_DATA]" at bounding box center [119, 580] width 216 height 31
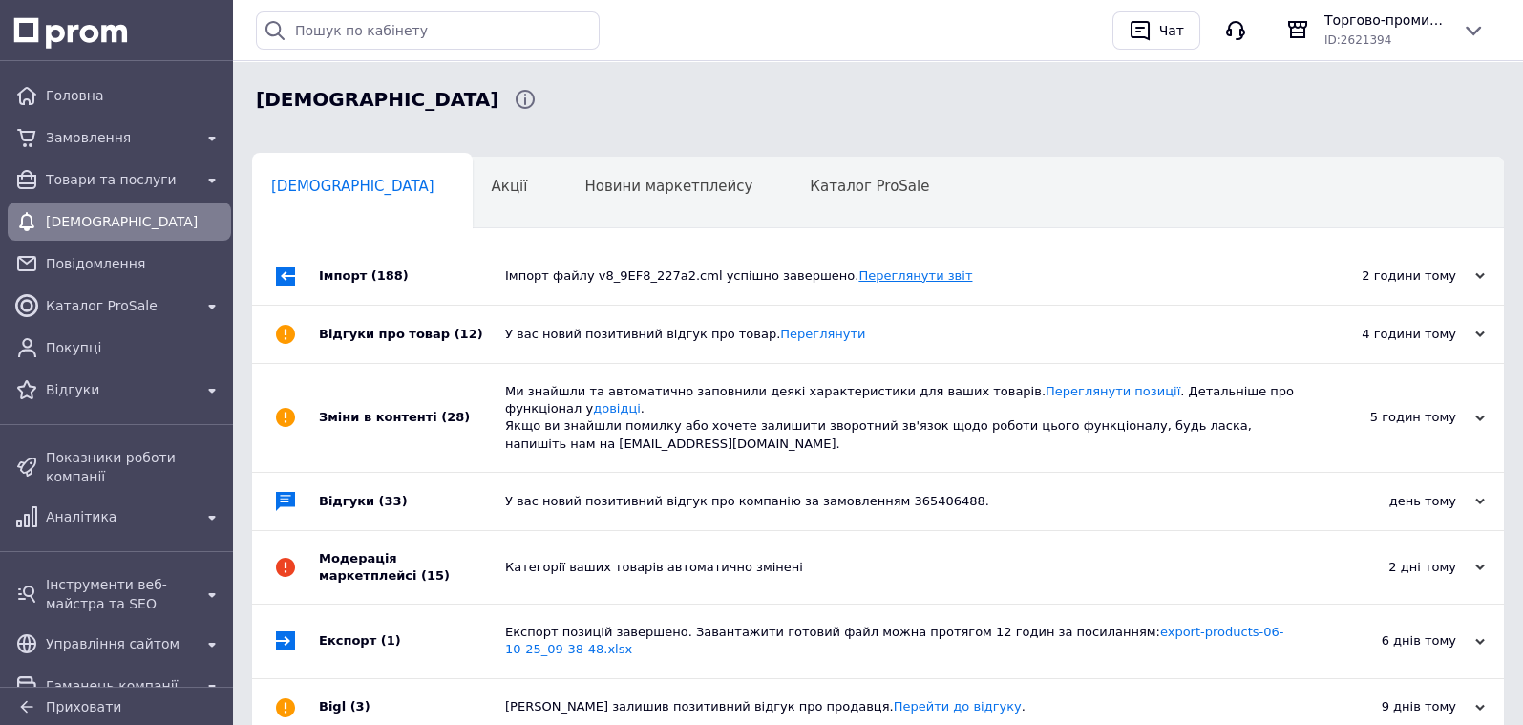
click at [884, 274] on link "Переглянути звіт" at bounding box center [915, 275] width 114 height 14
